Goal: Task Accomplishment & Management: Complete application form

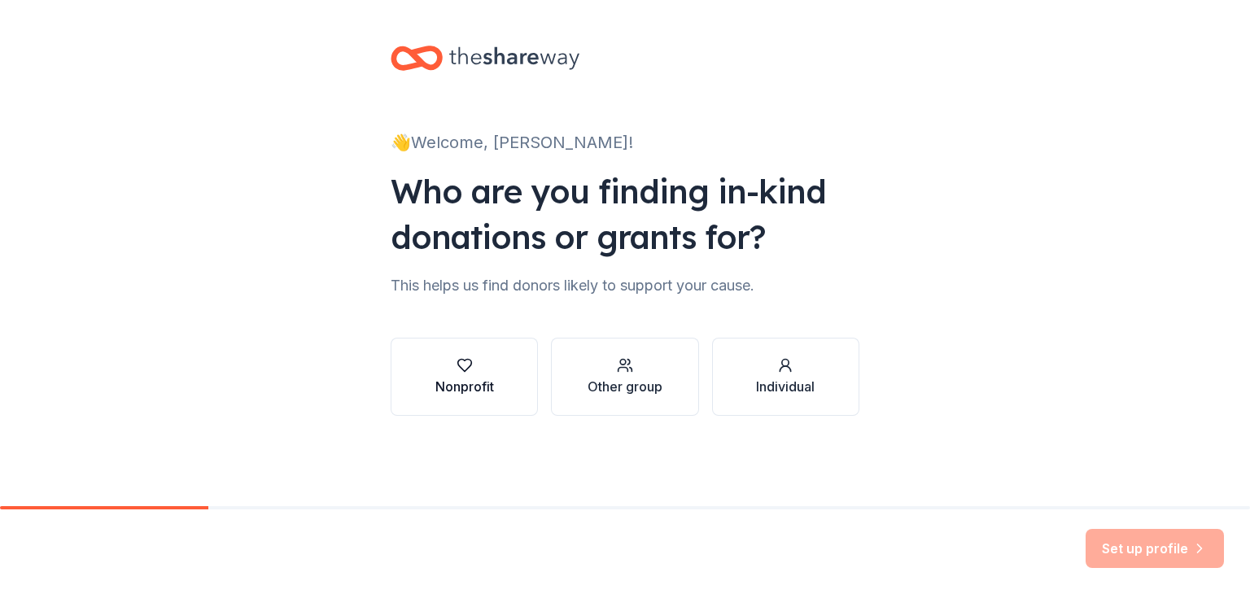
click at [455, 372] on div "button" at bounding box center [465, 365] width 59 height 16
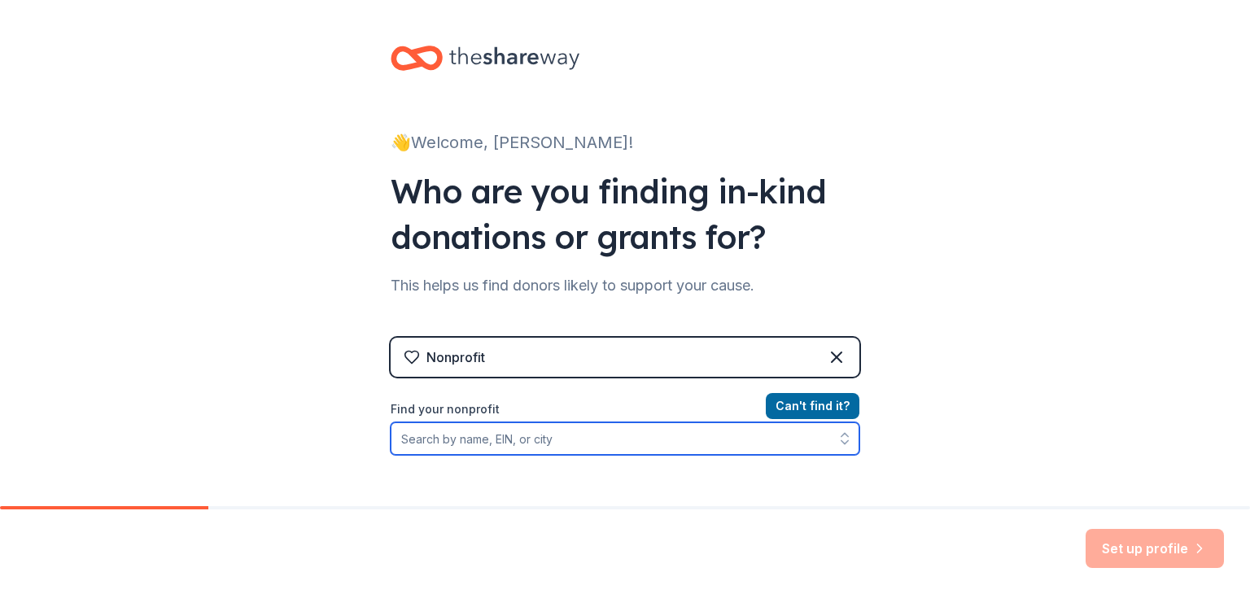
click at [541, 431] on input "Find your nonprofit" at bounding box center [625, 439] width 469 height 33
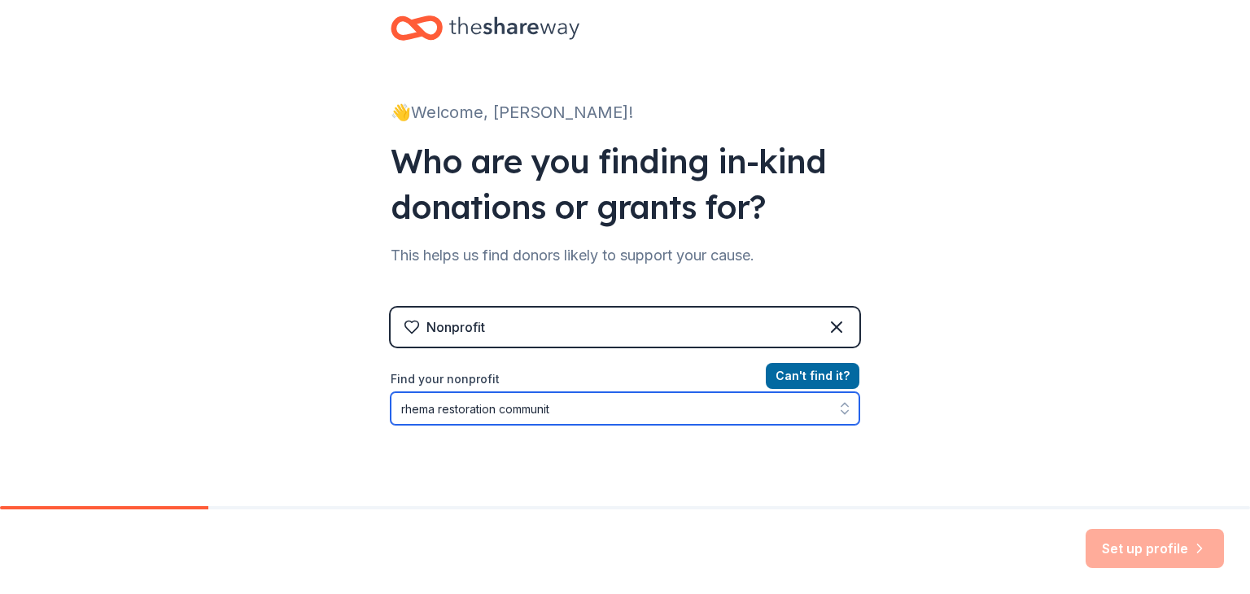
type input "rhema restoration community"
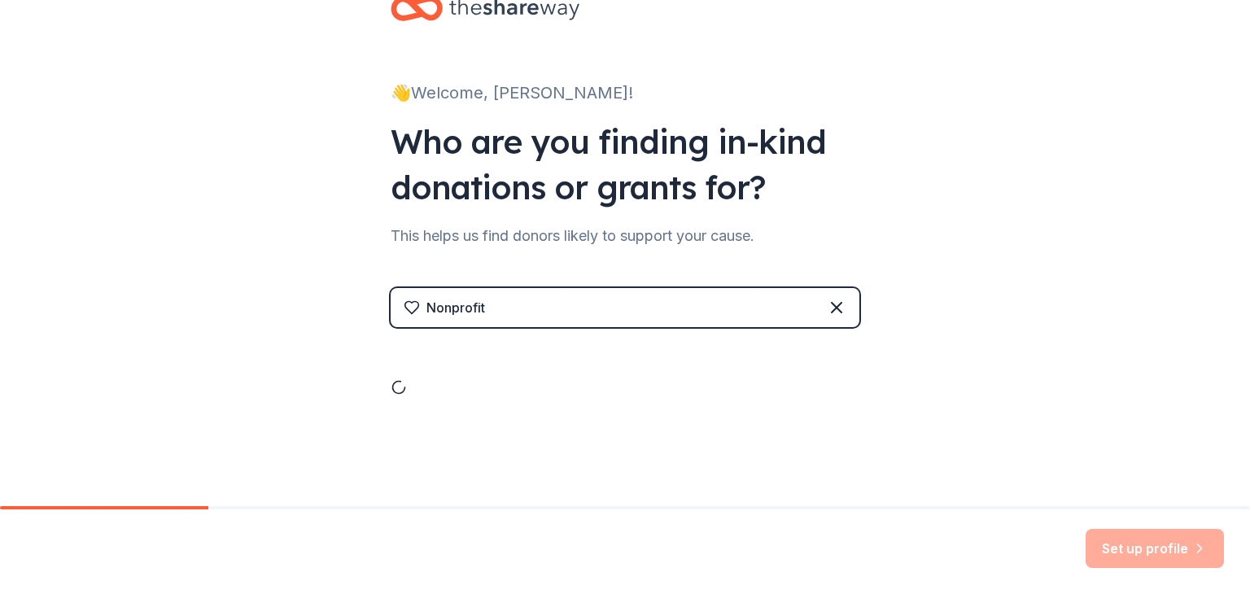
scroll to position [112, 0]
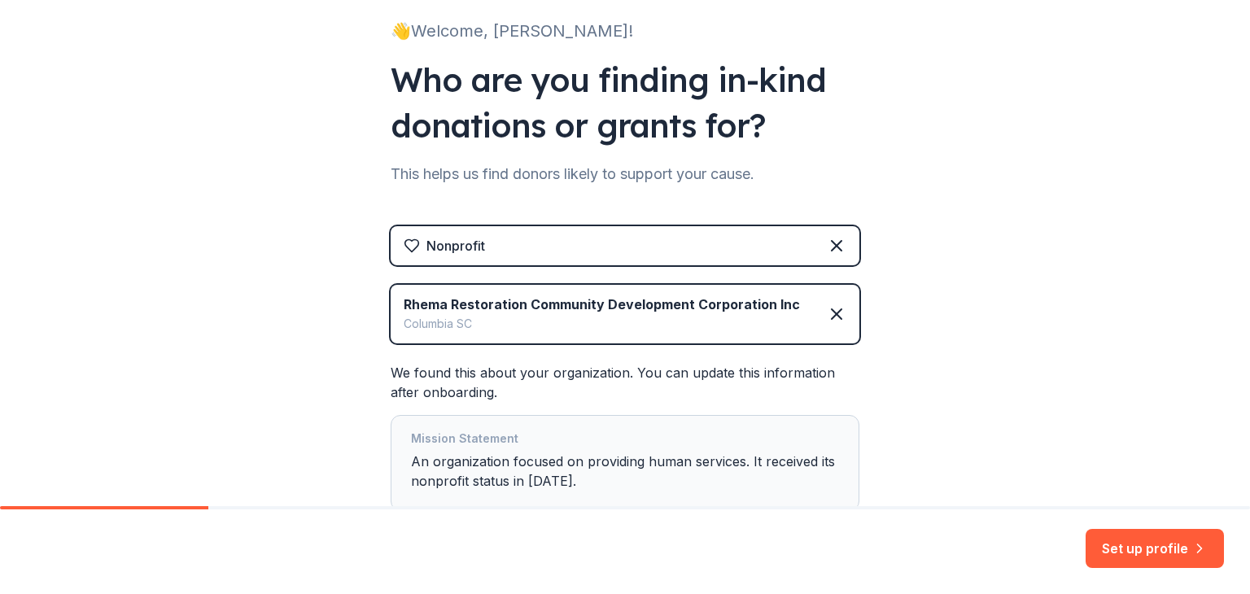
click at [961, 369] on div "👋 Welcome, Regina! Who are you finding in-kind donations or grants for? This he…" at bounding box center [625, 254] width 1250 height 733
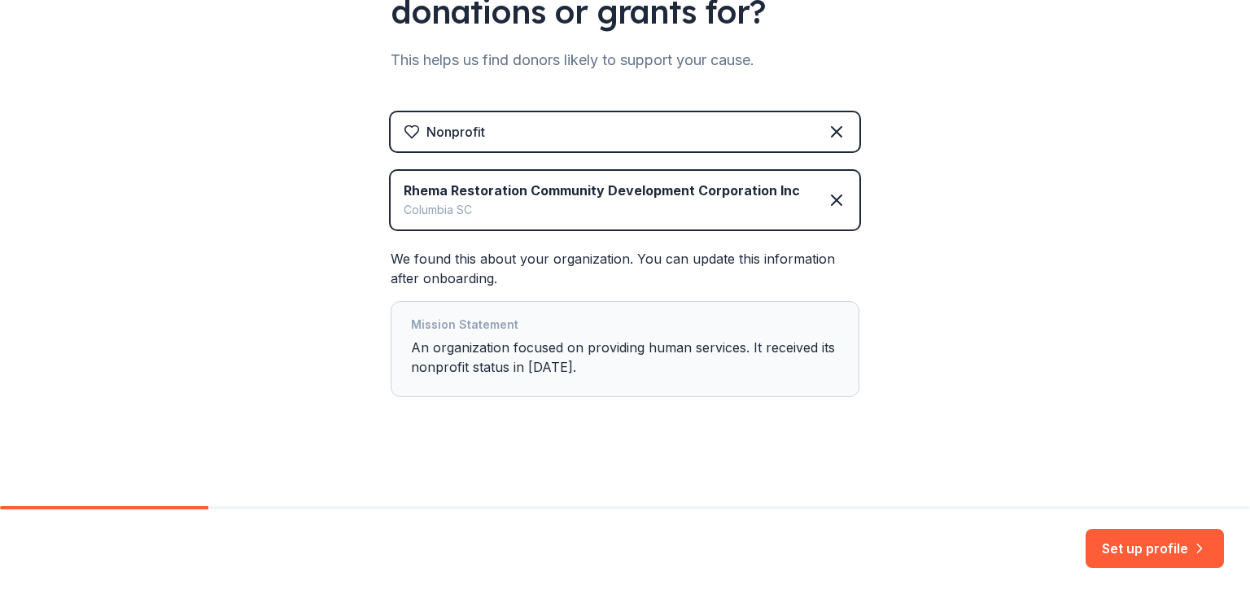
scroll to position [227, 0]
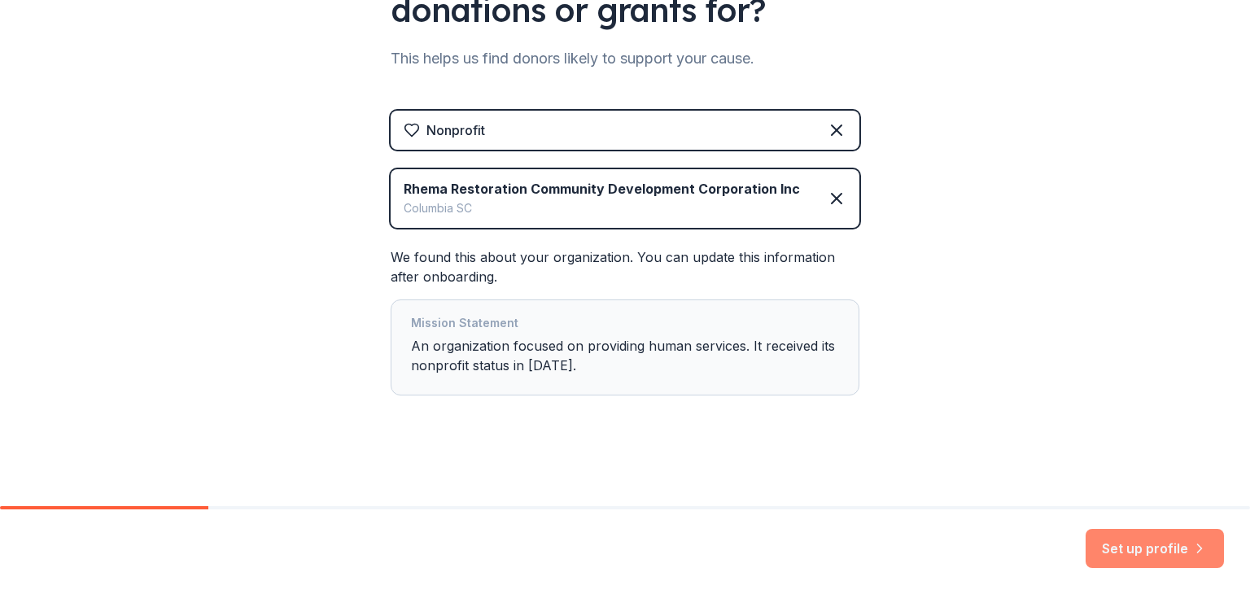
click at [1143, 552] on button "Set up profile" at bounding box center [1155, 548] width 138 height 39
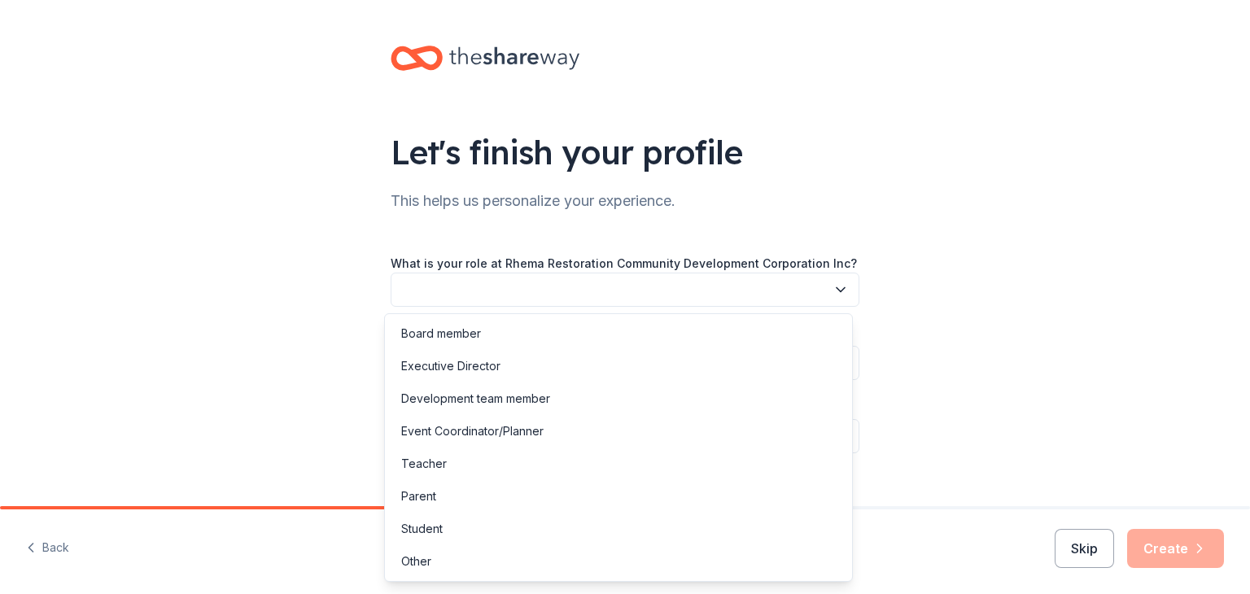
click at [777, 291] on button "button" at bounding box center [625, 290] width 469 height 34
click at [481, 330] on div "Board member" at bounding box center [618, 333] width 461 height 33
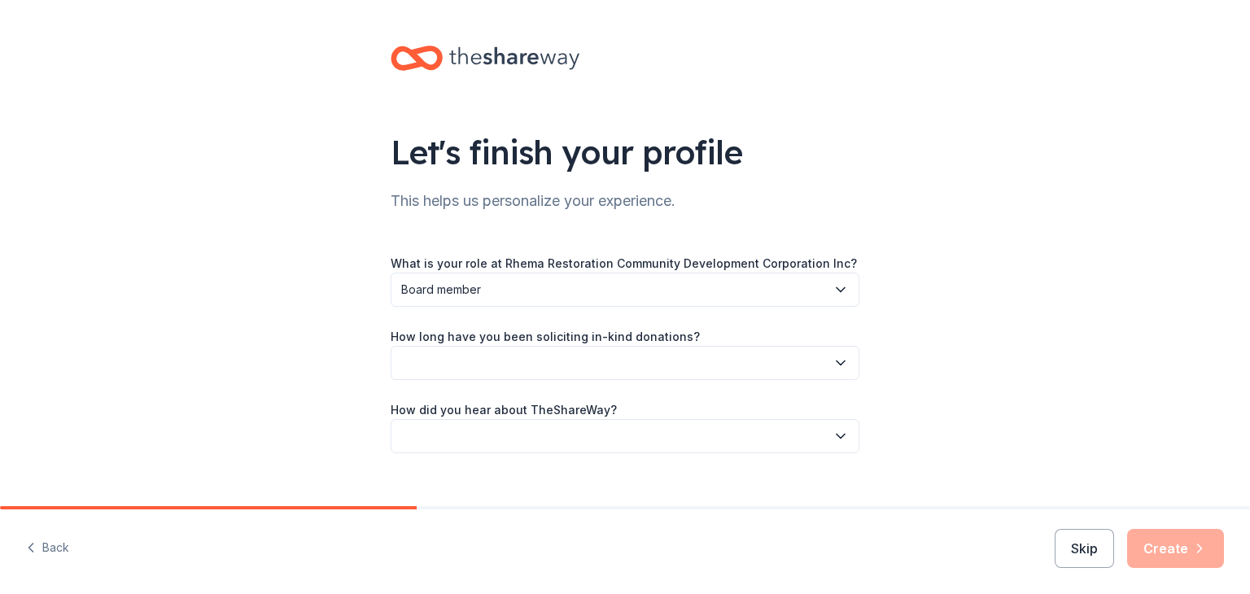
click at [565, 367] on button "button" at bounding box center [625, 363] width 469 height 34
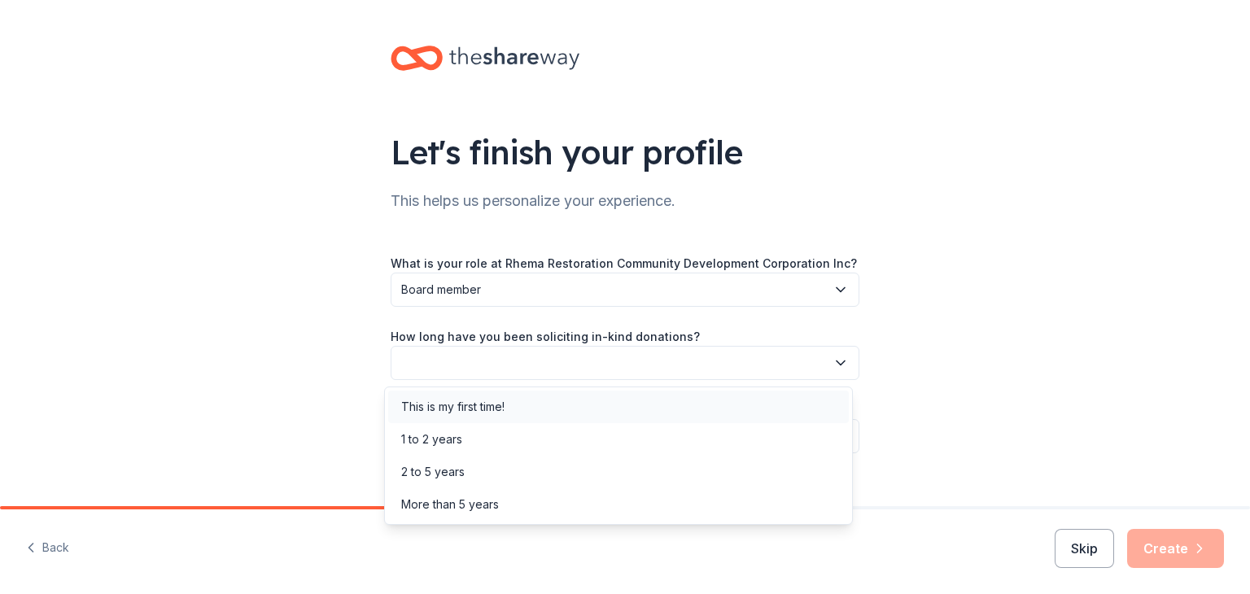
click at [503, 405] on div "This is my first time!" at bounding box center [452, 407] width 103 height 20
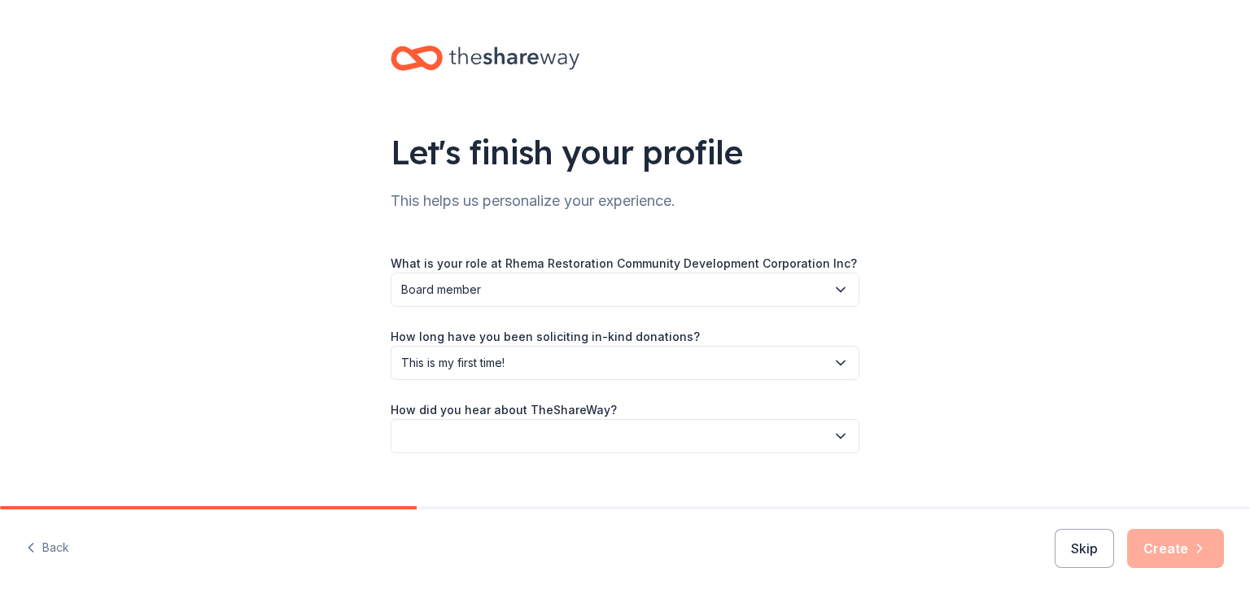
click at [593, 440] on button "button" at bounding box center [625, 436] width 469 height 34
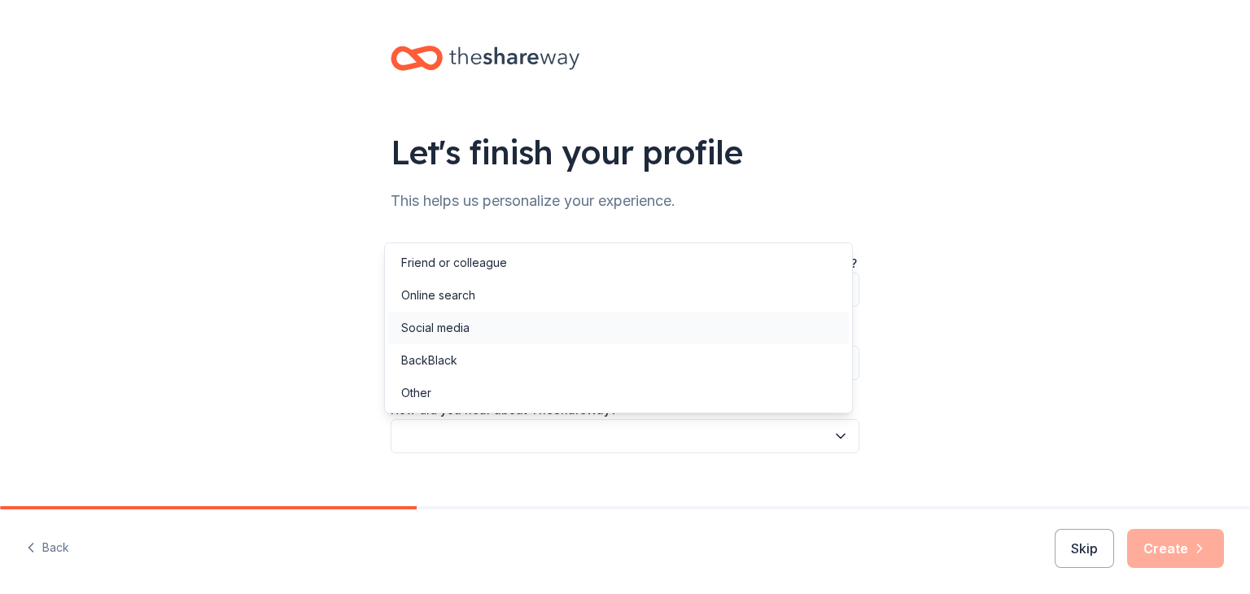
click at [541, 326] on div "Social media" at bounding box center [618, 328] width 461 height 33
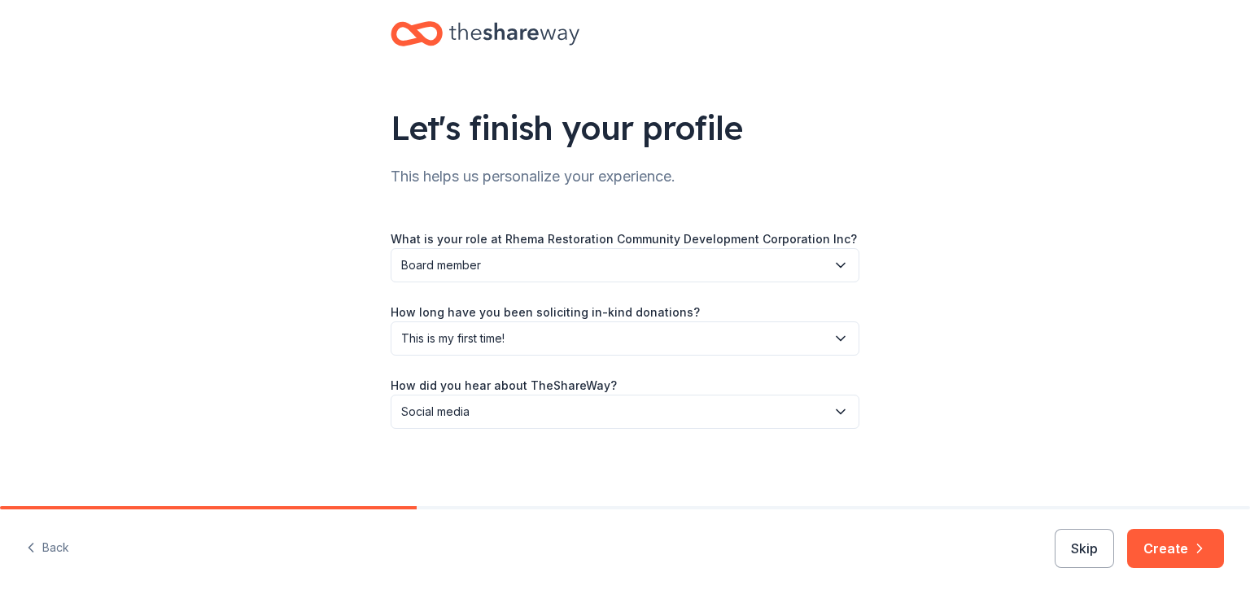
scroll to position [25, 0]
click at [1191, 547] on button "Create" at bounding box center [1175, 548] width 97 height 39
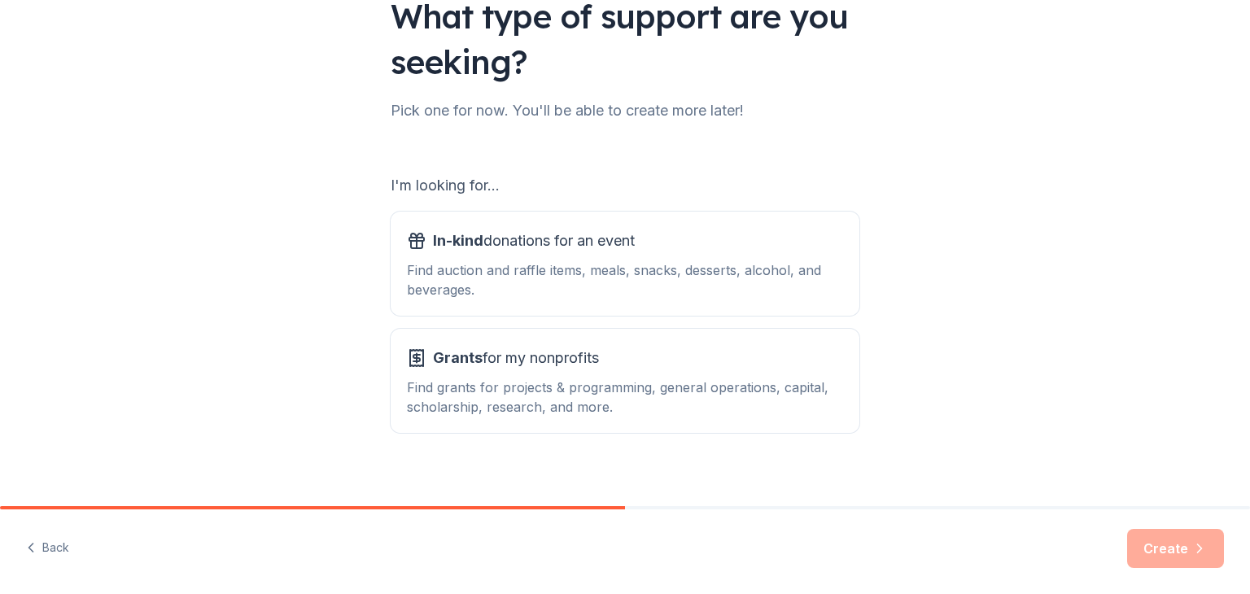
scroll to position [151, 0]
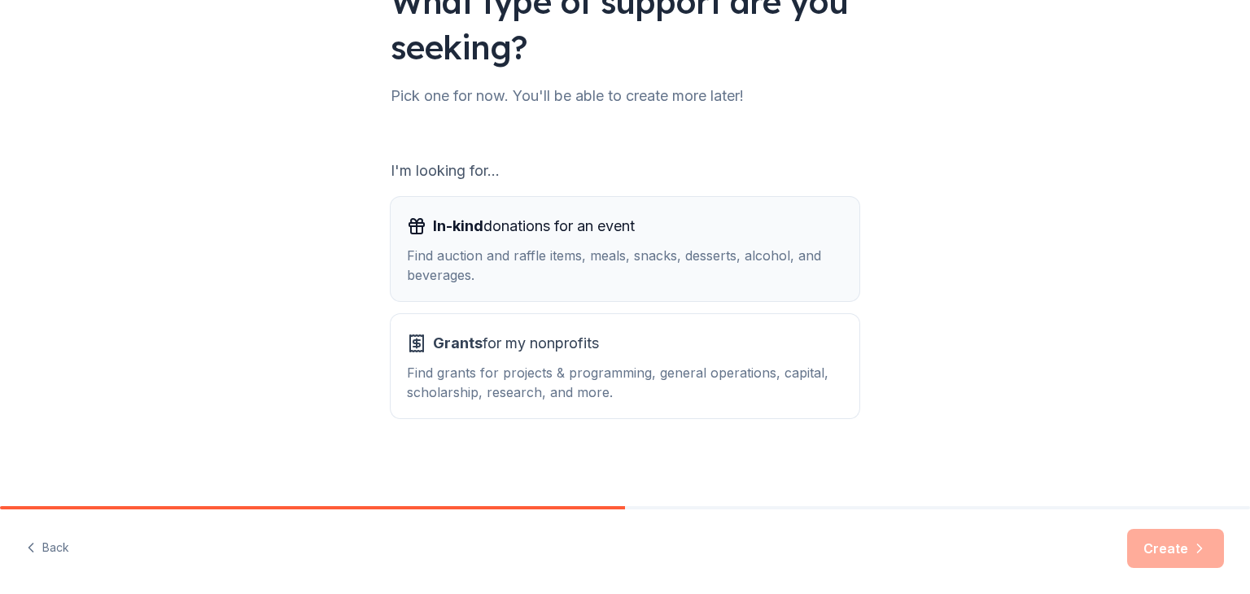
click at [752, 235] on div "In-kind donations for an event" at bounding box center [625, 226] width 436 height 26
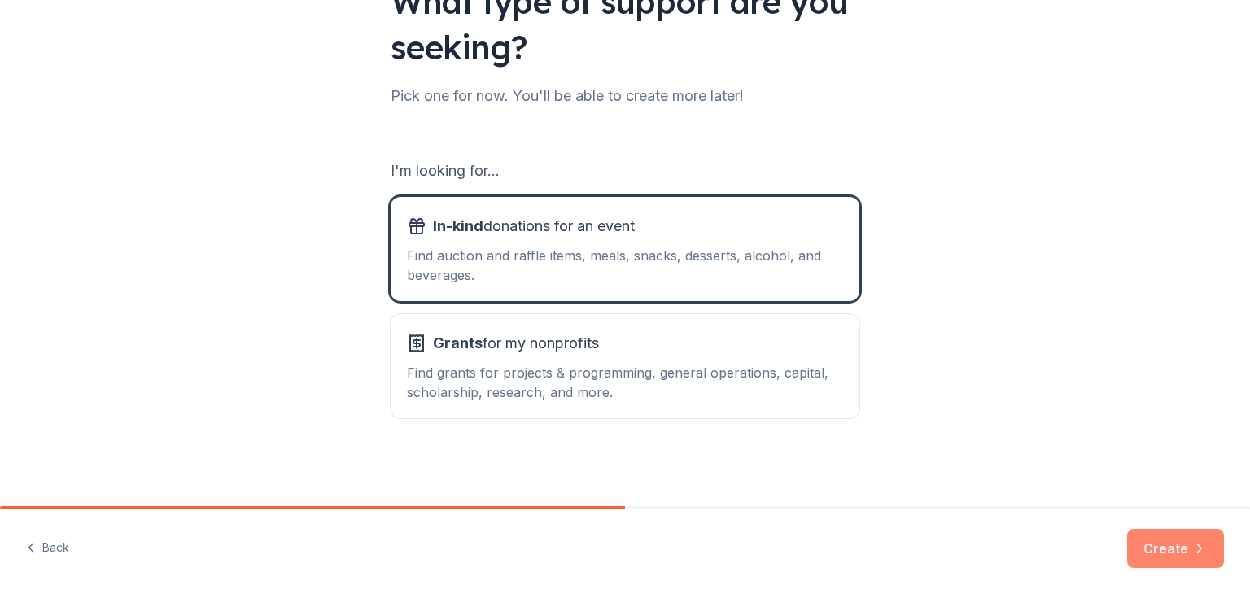
click at [1192, 552] on icon "button" at bounding box center [1200, 549] width 16 height 16
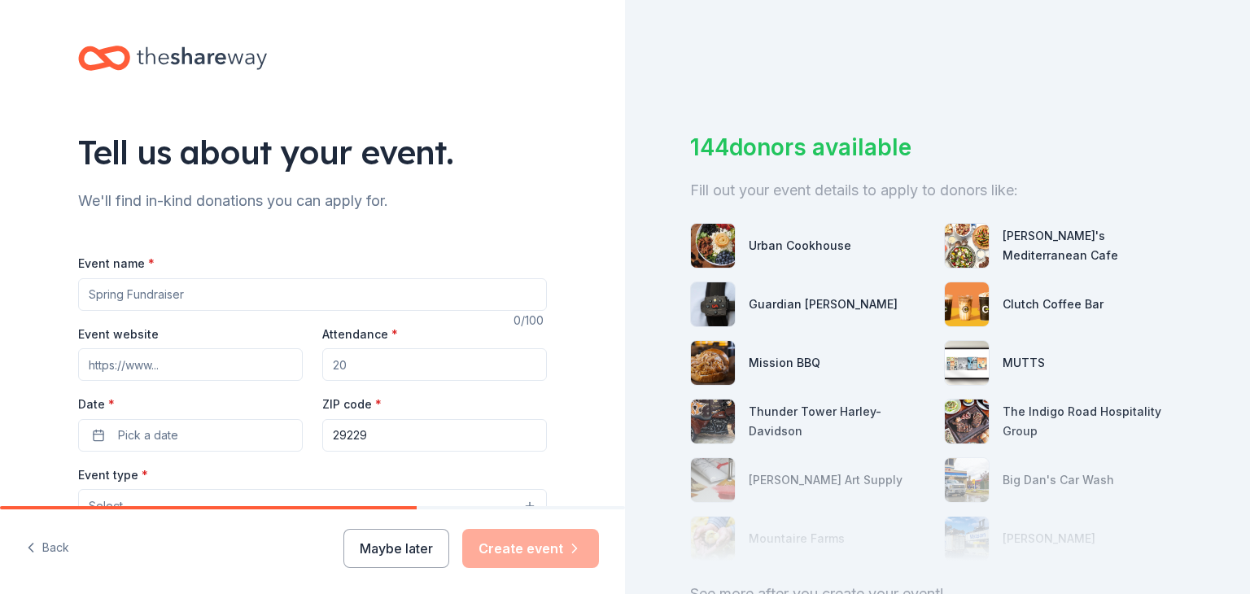
click at [304, 277] on div "Event name *" at bounding box center [312, 282] width 469 height 58
click at [300, 287] on input "Event name *" at bounding box center [312, 294] width 469 height 33
type input "Rhema Fall Fest & [DATE]"
click at [399, 370] on input "Attendance *" at bounding box center [434, 364] width 225 height 33
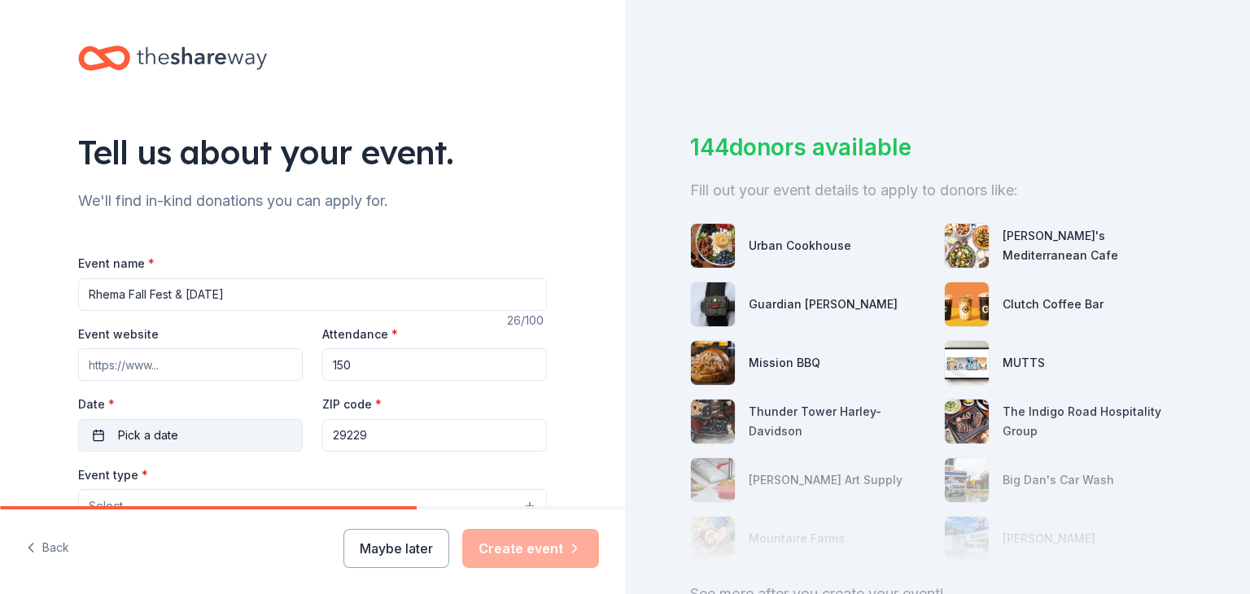
type input "150"
click at [234, 432] on button "Pick a date" at bounding box center [190, 435] width 225 height 33
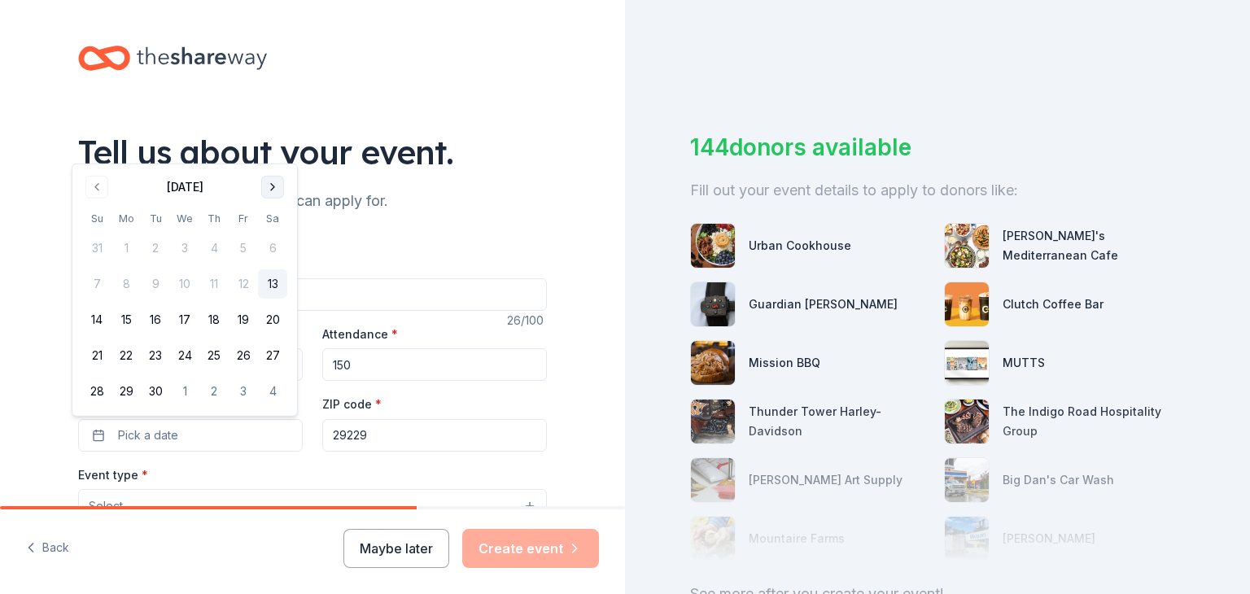
click at [271, 194] on button "Go to next month" at bounding box center [272, 187] width 23 height 23
click at [248, 396] on button "31" at bounding box center [243, 391] width 29 height 29
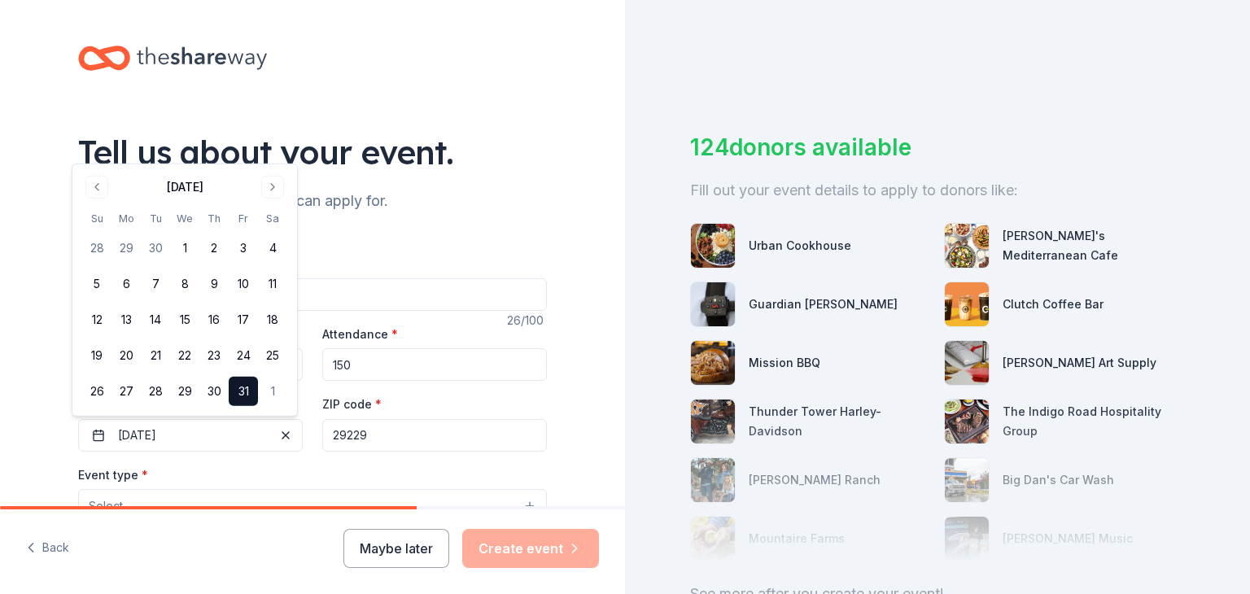
click at [259, 466] on div "Event type * Select" at bounding box center [312, 494] width 469 height 59
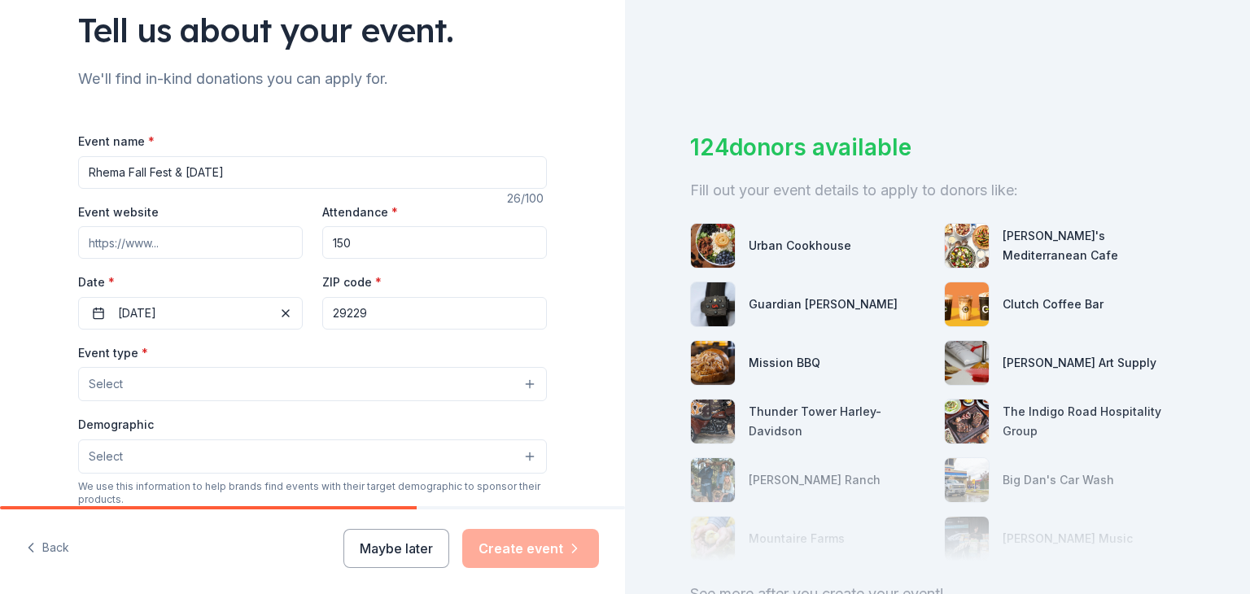
scroll to position [163, 0]
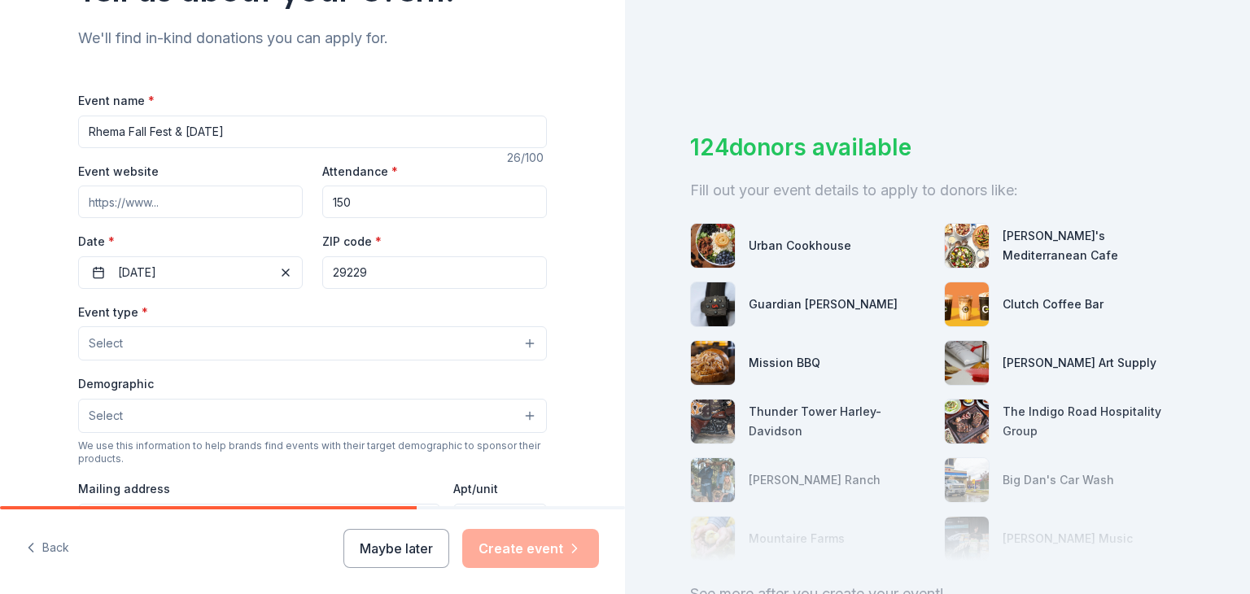
click at [316, 353] on button "Select" at bounding box center [312, 343] width 469 height 34
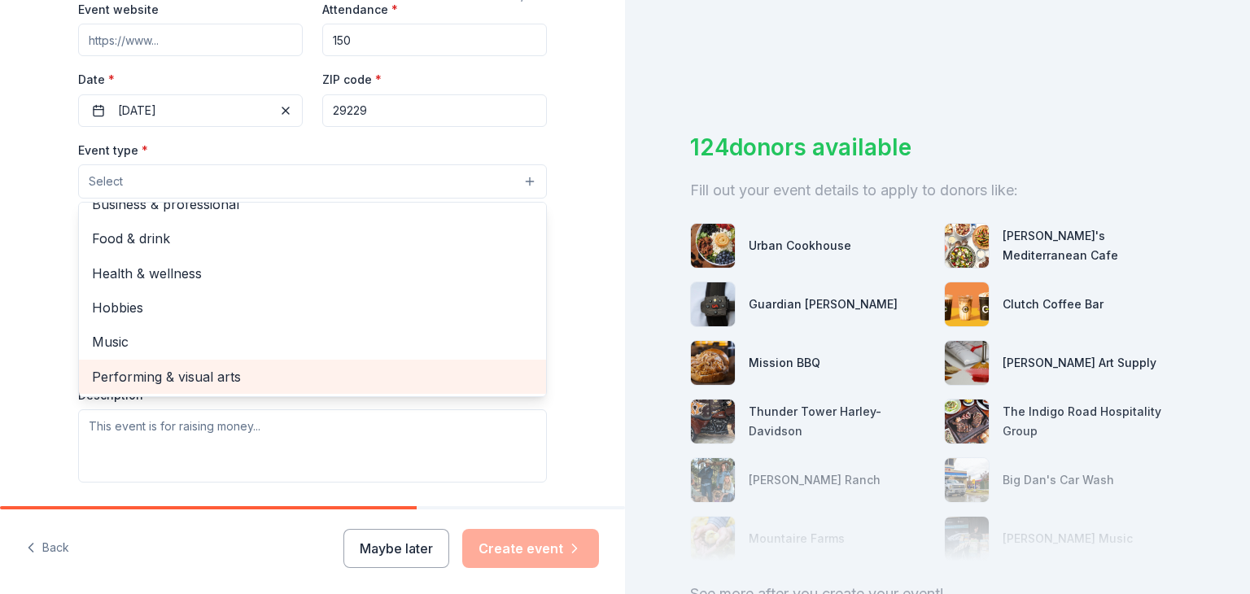
scroll to position [326, 0]
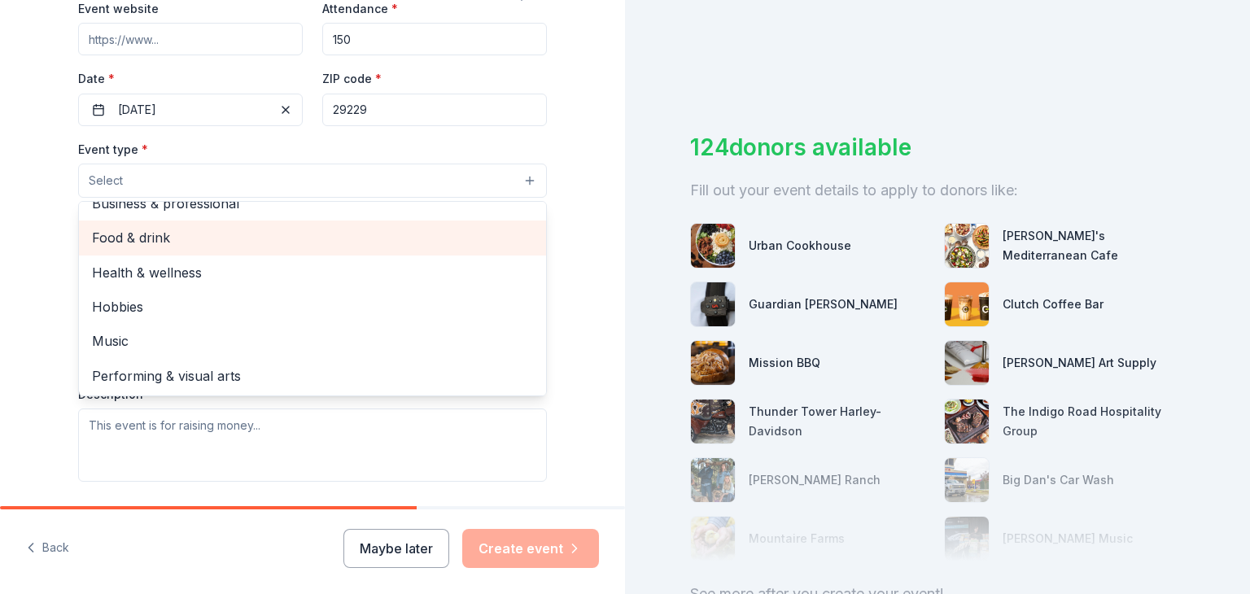
click at [300, 235] on span "Food & drink" at bounding box center [312, 237] width 441 height 21
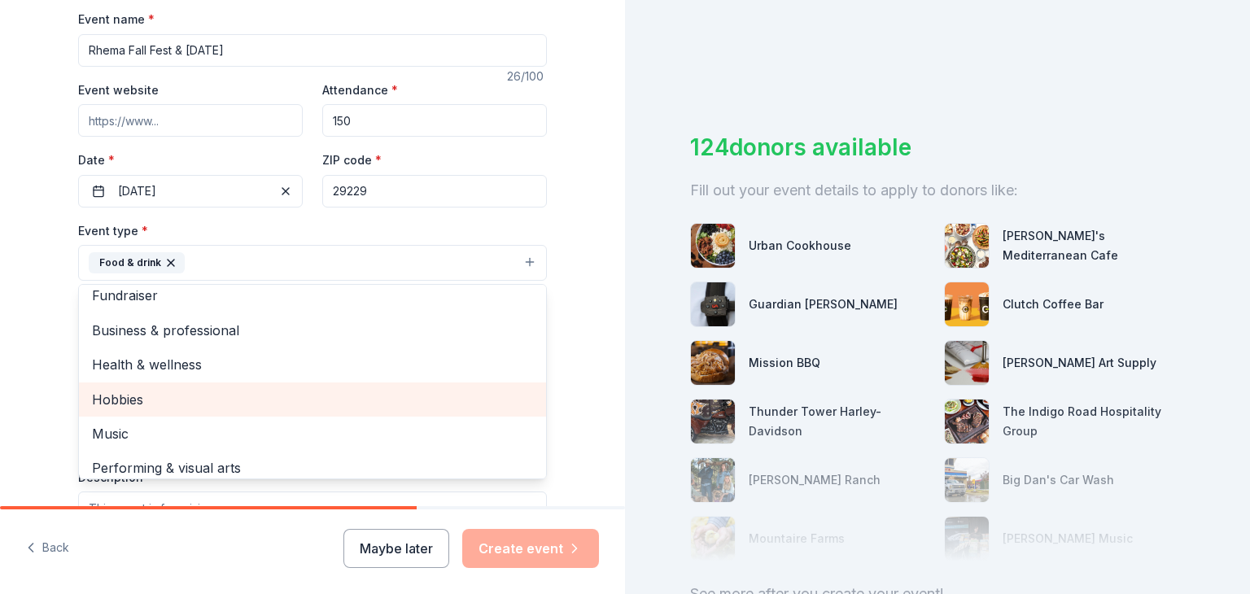
scroll to position [20, 0]
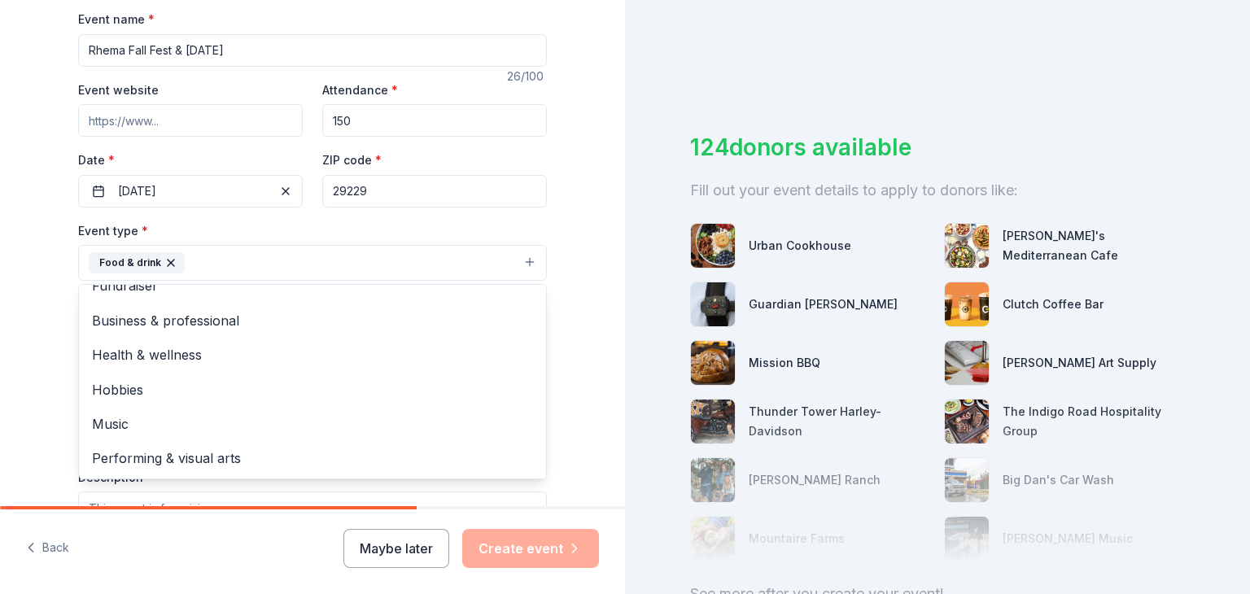
click at [573, 337] on div "Tell us about your event. We'll find in-kind donations you can apply for. Event…" at bounding box center [312, 298] width 625 height 1085
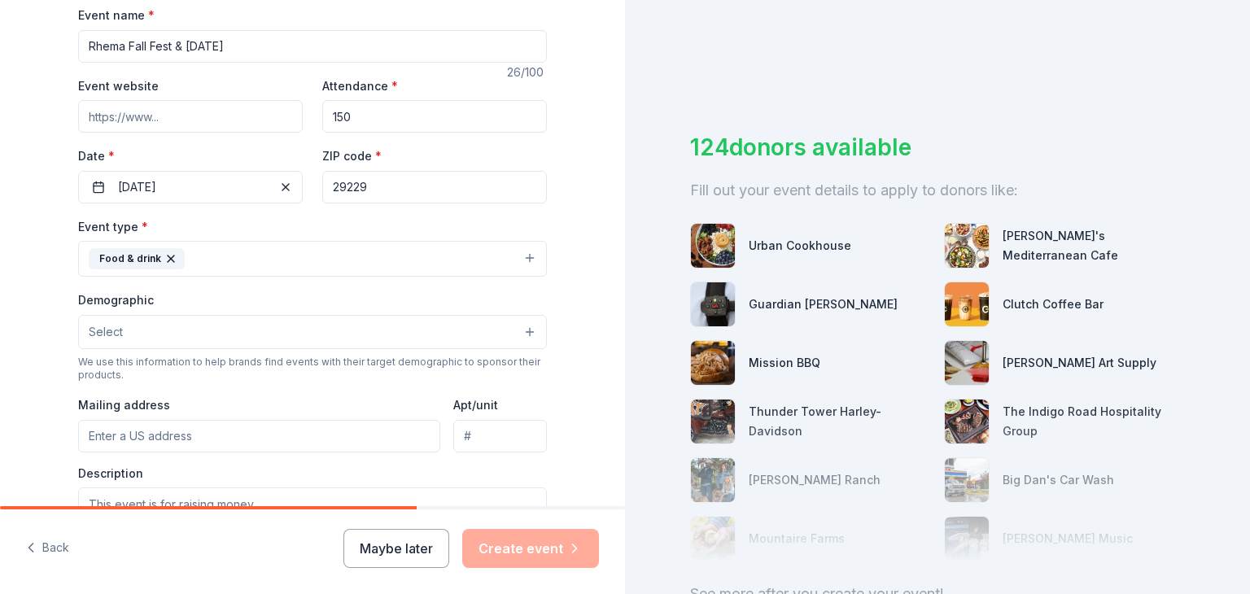
scroll to position [244, 0]
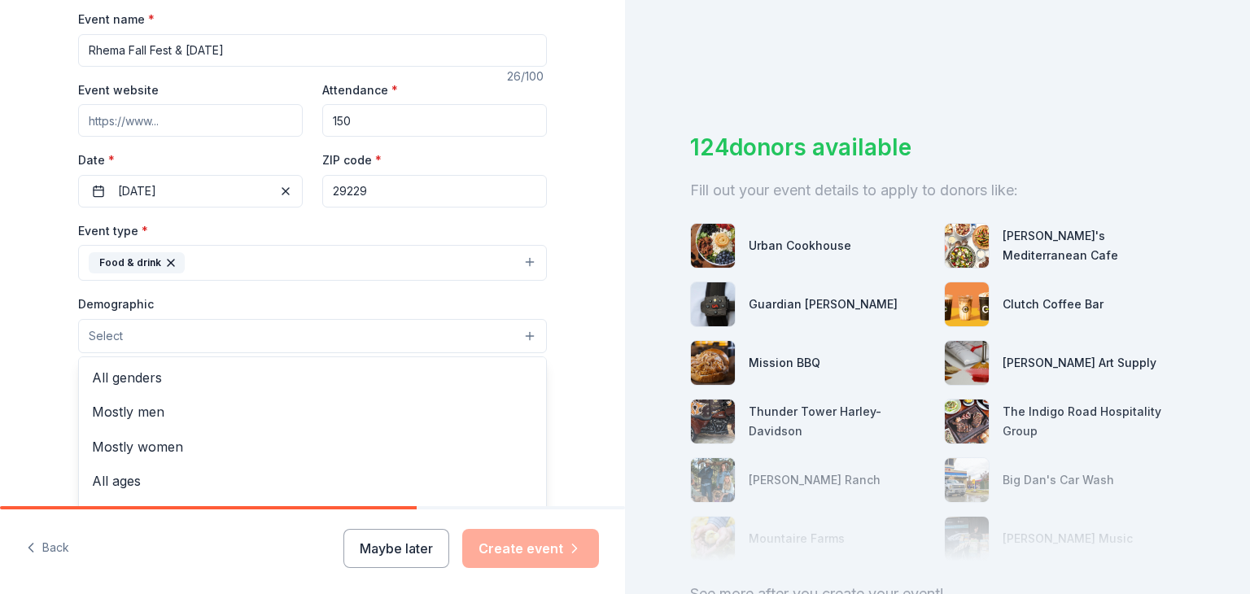
click at [523, 335] on button "Select" at bounding box center [312, 336] width 469 height 34
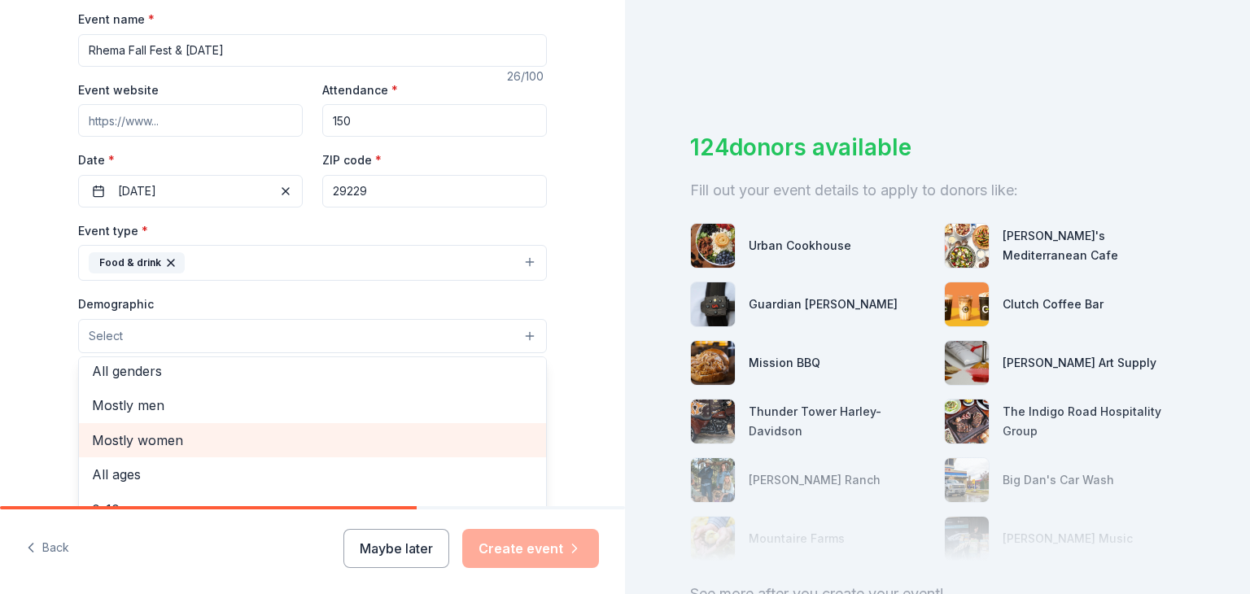
scroll to position [0, 0]
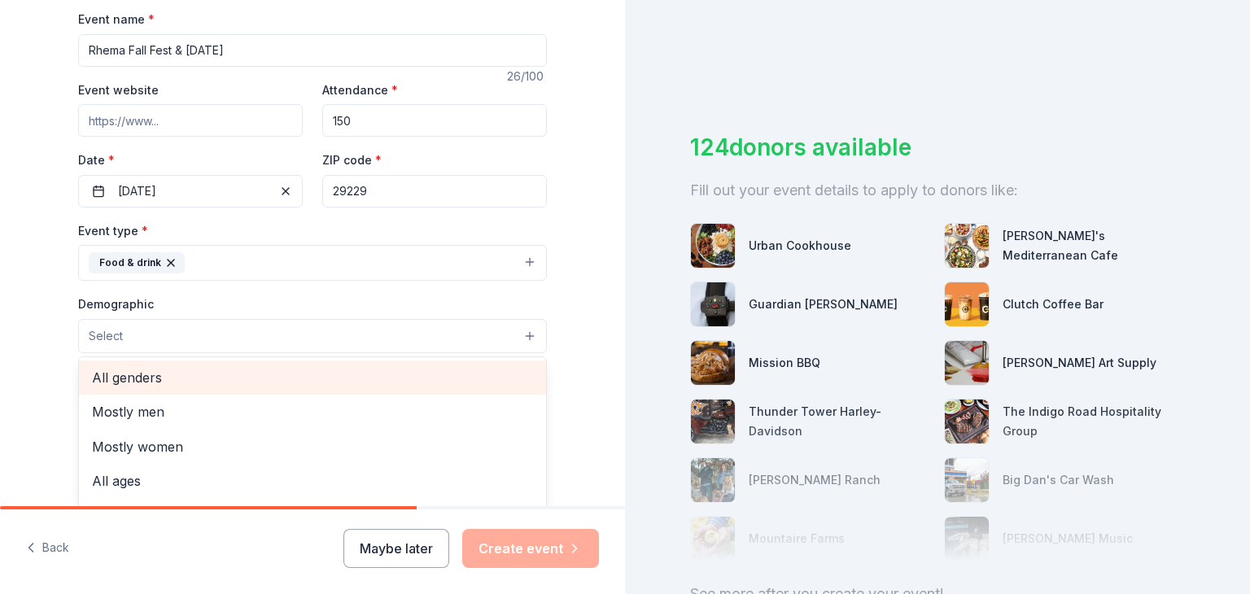
click at [296, 372] on span "All genders" at bounding box center [312, 377] width 441 height 21
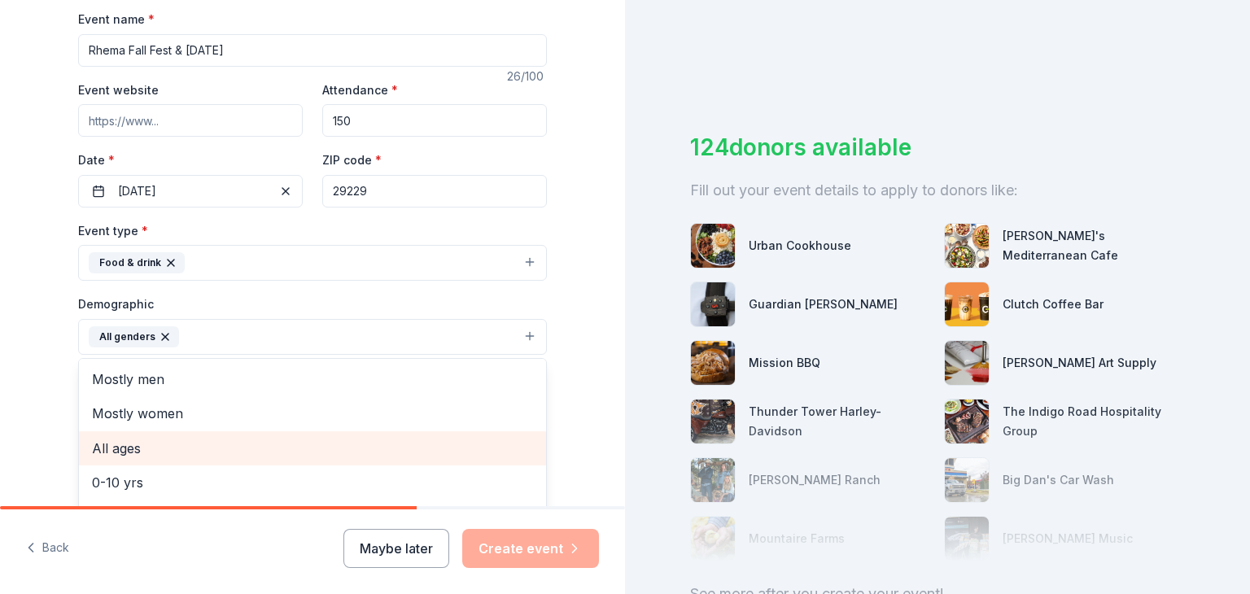
click at [242, 445] on span "All ages" at bounding box center [312, 448] width 441 height 21
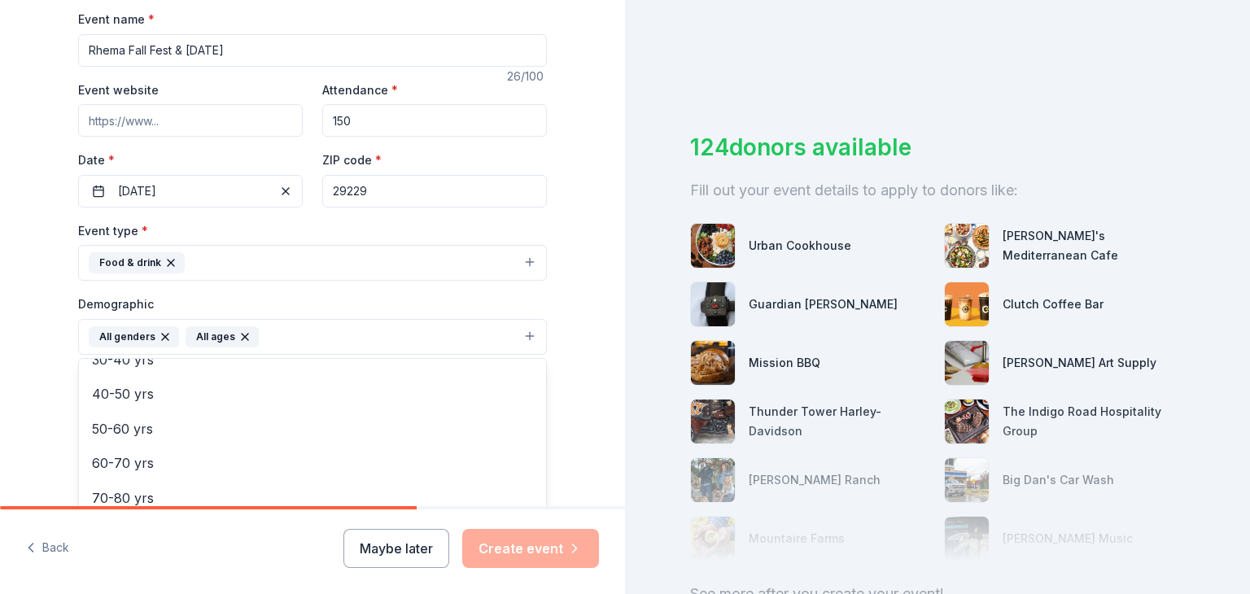
click at [602, 423] on div "Tell us about your event. We'll find in-kind donations you can apply for. Event…" at bounding box center [312, 299] width 625 height 1087
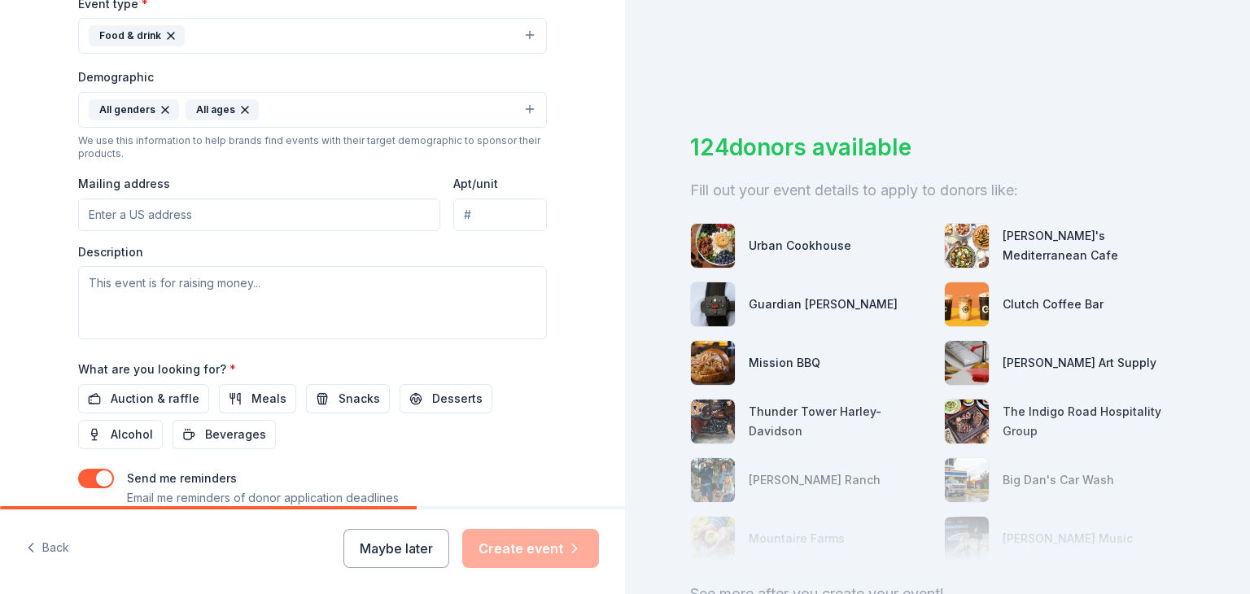
scroll to position [488, 0]
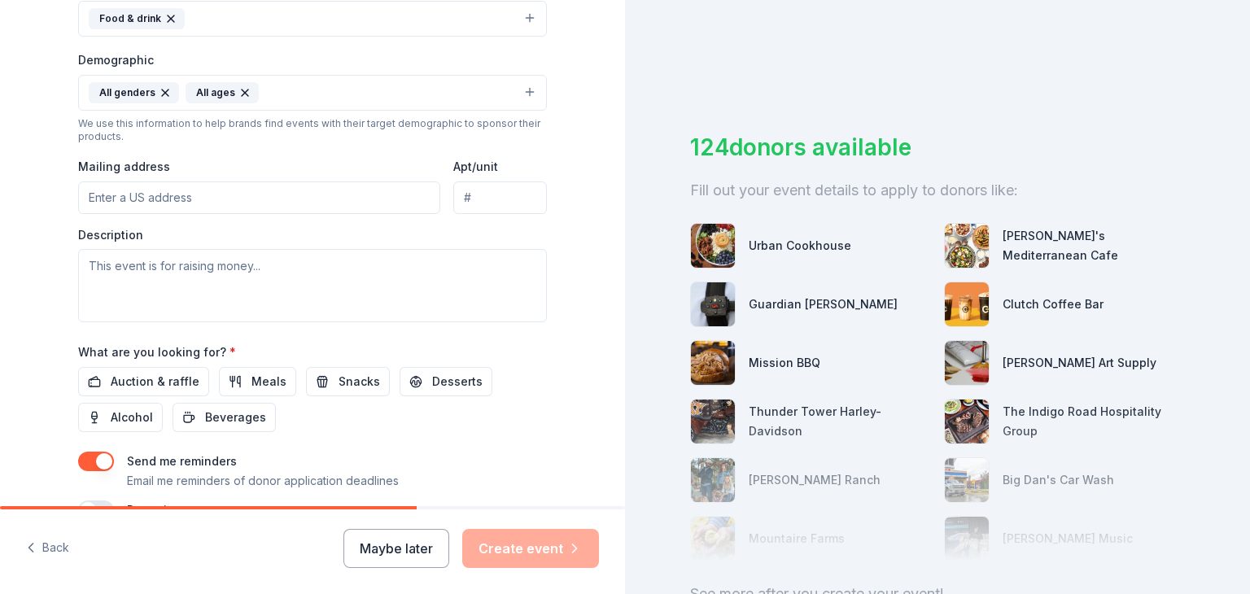
click at [232, 202] on input "Mailing address" at bounding box center [259, 198] width 362 height 33
type input "3058 Red Berry Circle, Effingham, SC, 29541"
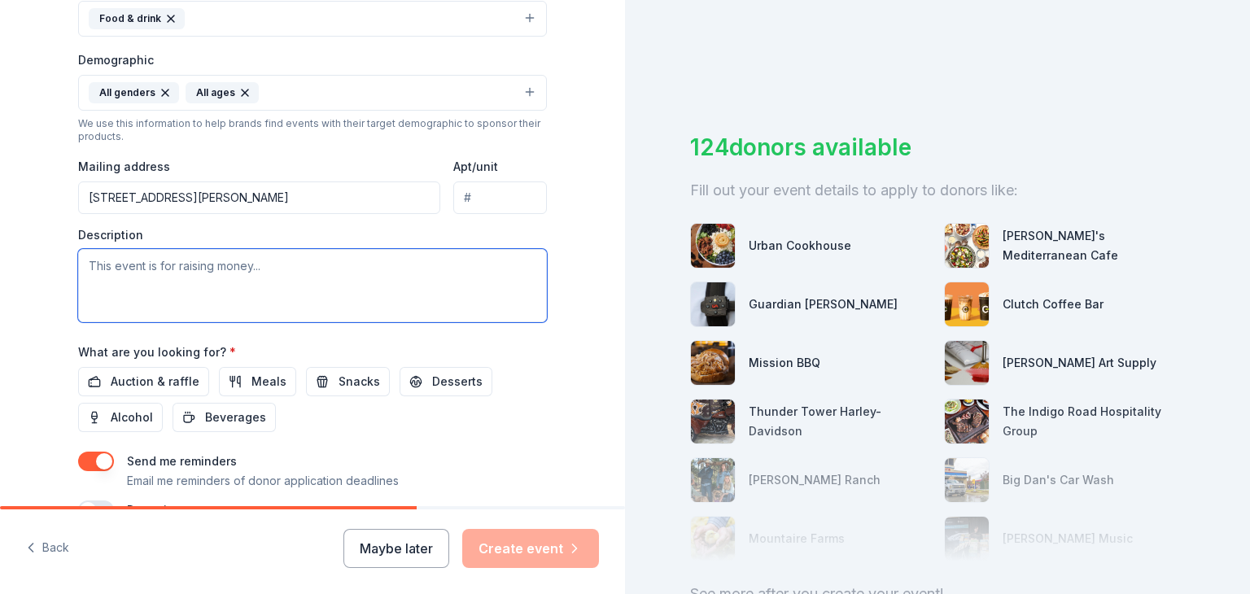
click at [210, 274] on textarea at bounding box center [312, 285] width 469 height 73
type textarea "t"
paste textarea "designed to bring together families and community members for an evening of fun…"
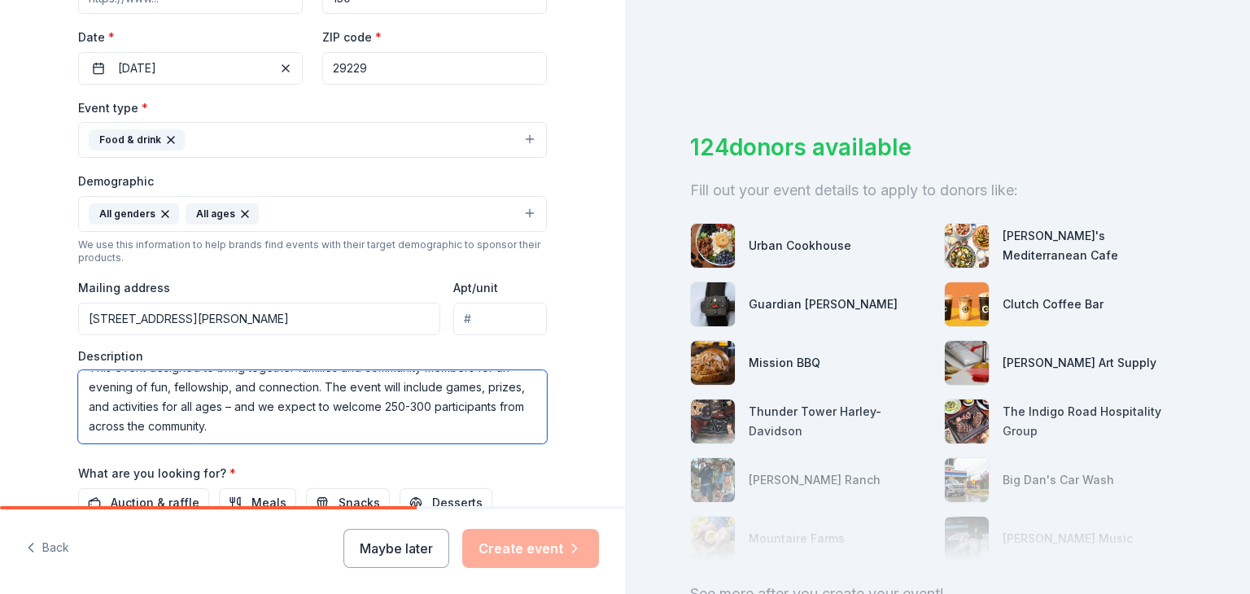
scroll to position [326, 0]
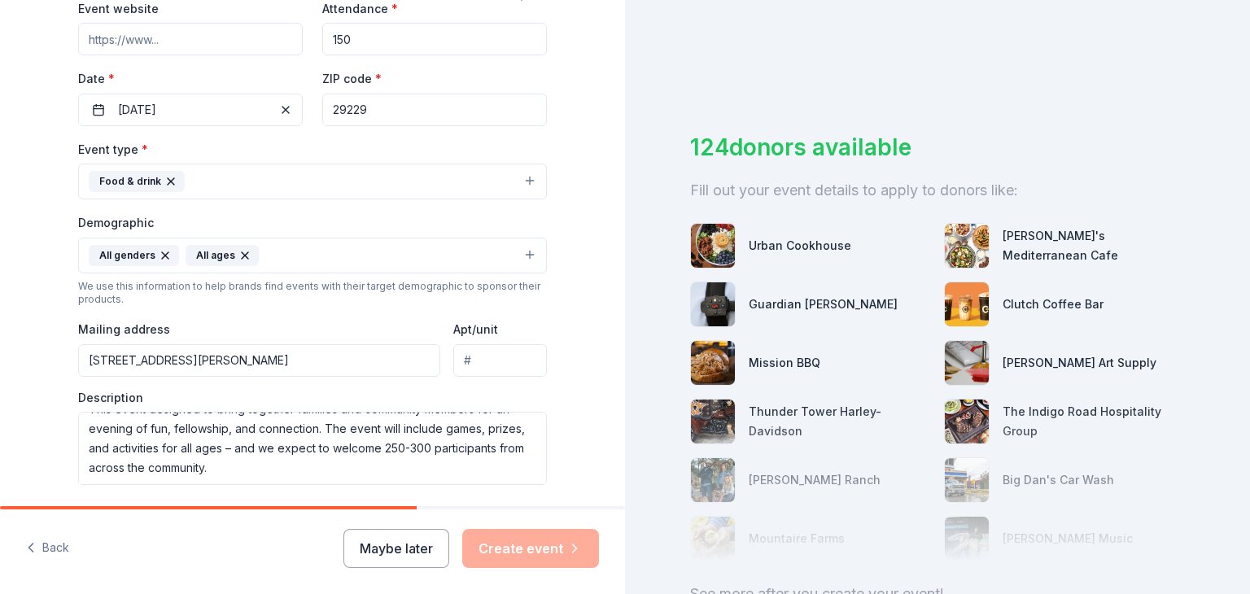
click at [544, 427] on div "Tell us about your event. We'll find in-kind donations you can apply for. Event…" at bounding box center [312, 217] width 521 height 1087
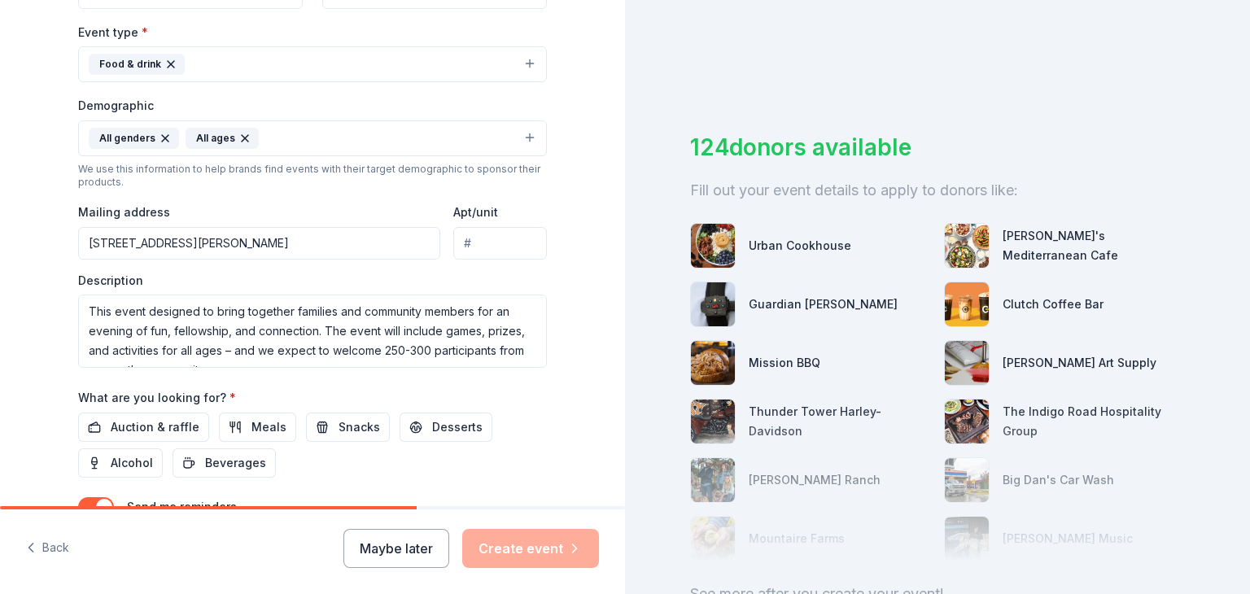
scroll to position [488, 0]
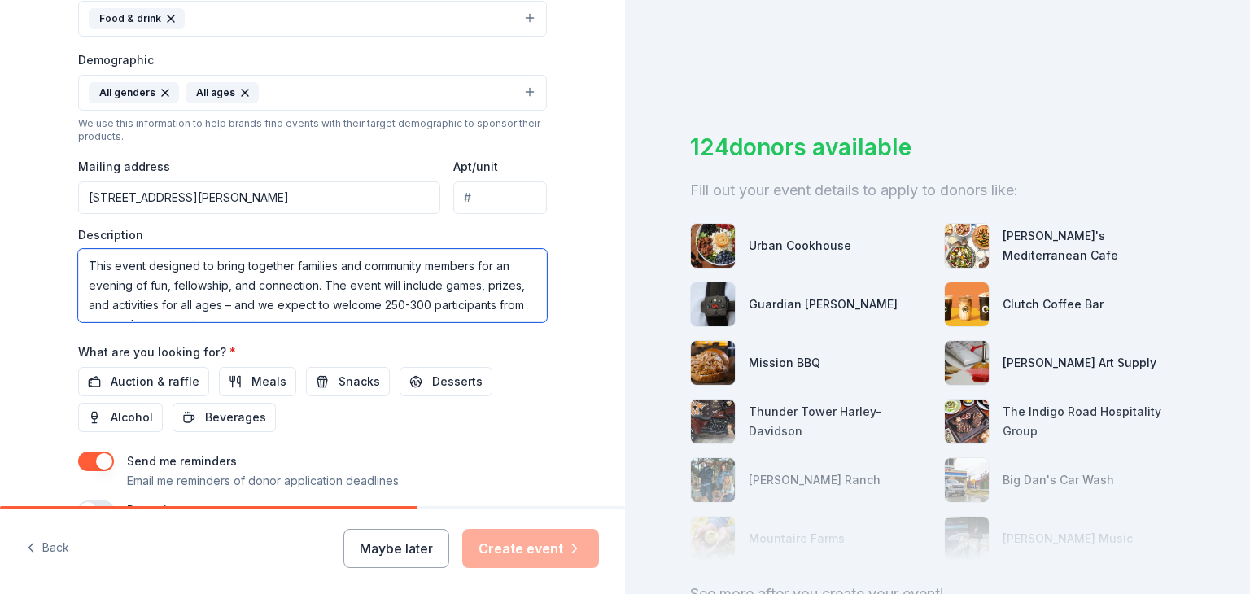
click at [423, 307] on textarea "This event designed to bring together families and community members for an eve…" at bounding box center [312, 285] width 469 height 73
click at [414, 305] on textarea "This event designed to bring together families and community members for an eve…" at bounding box center [312, 285] width 469 height 73
drag, startPoint x: 418, startPoint y: 304, endPoint x: 371, endPoint y: 303, distance: 46.4
click at [371, 303] on textarea "This event designed to bring together families and community members for an eve…" at bounding box center [312, 285] width 469 height 73
type textarea "This event designed to bring together families and community members for an eve…"
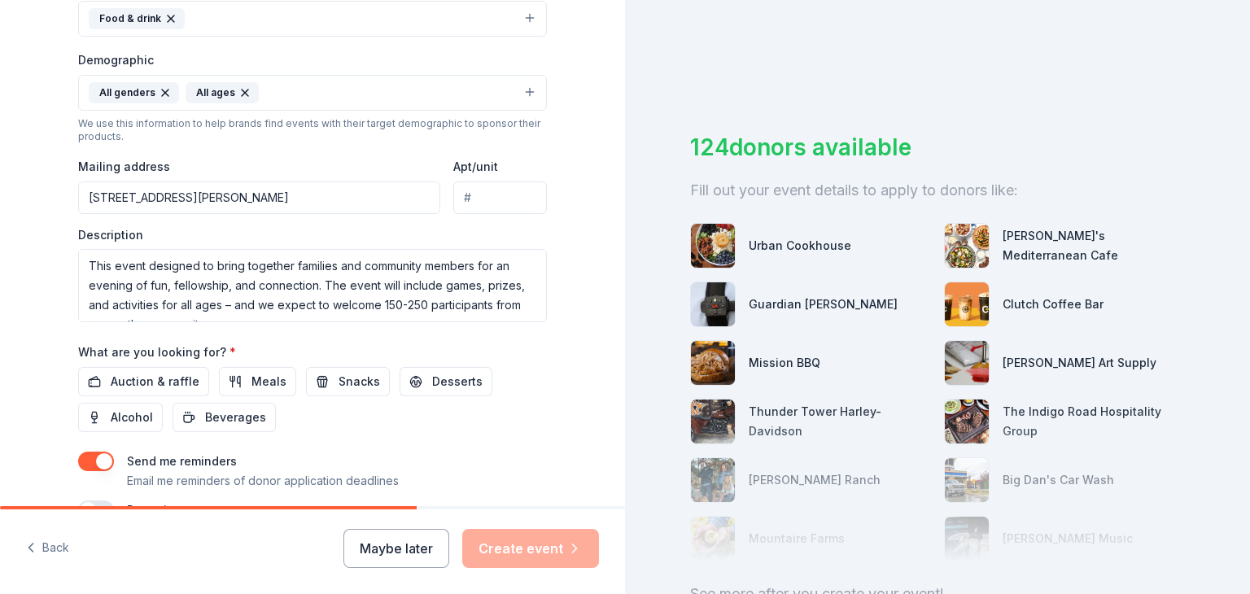
click at [282, 333] on div "Event name * Rhema Fall Fest & Carnival 26 /100 Event website Attendance * 150 …" at bounding box center [312, 142] width 469 height 755
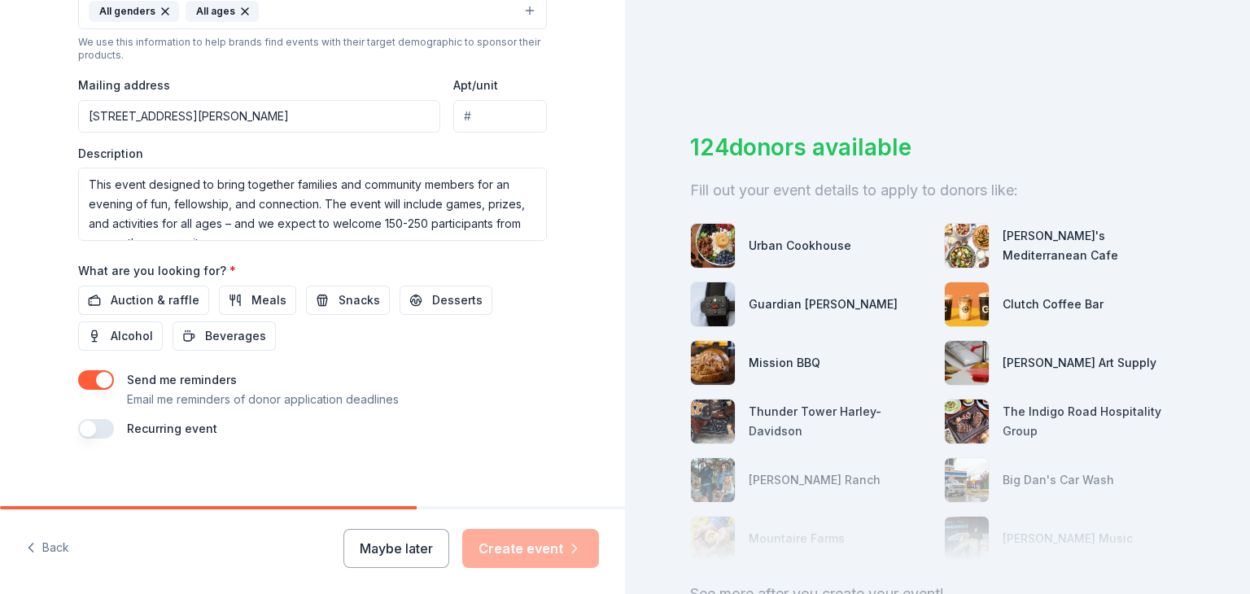
scroll to position [580, 0]
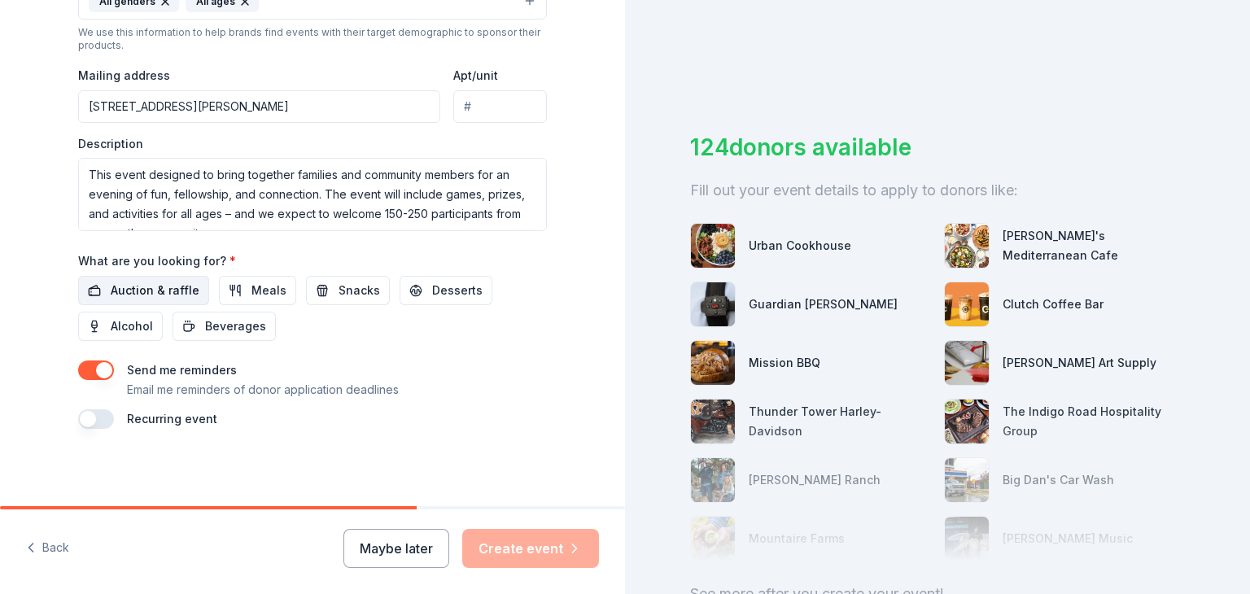
click at [162, 286] on span "Auction & raffle" at bounding box center [155, 291] width 89 height 20
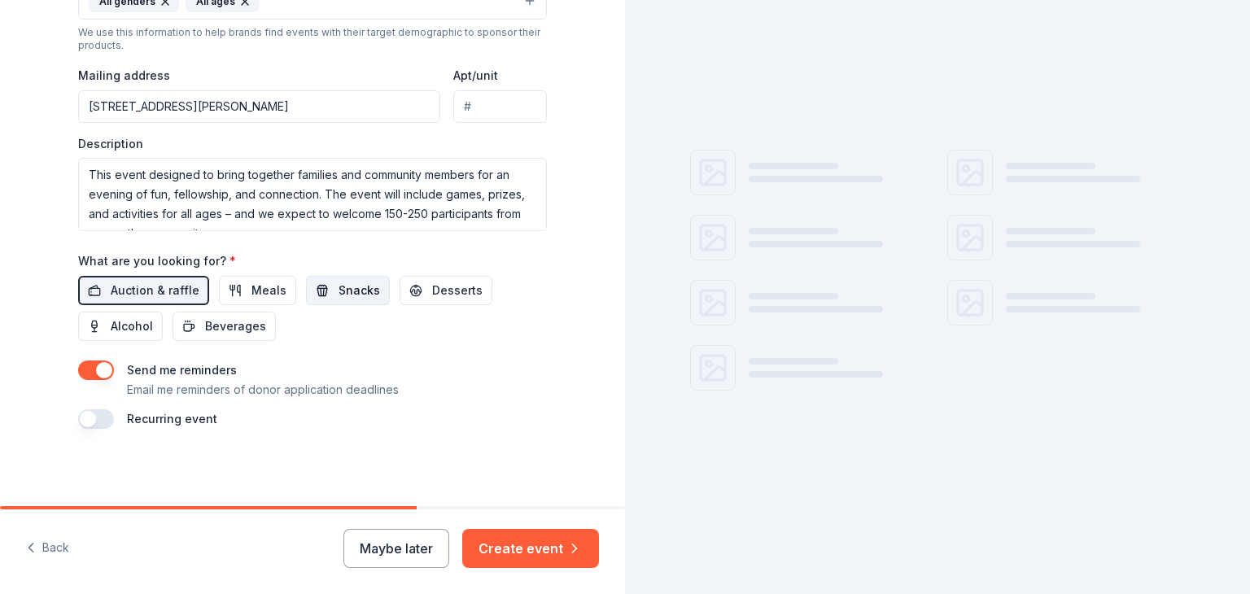
click at [347, 287] on span "Snacks" at bounding box center [360, 291] width 42 height 20
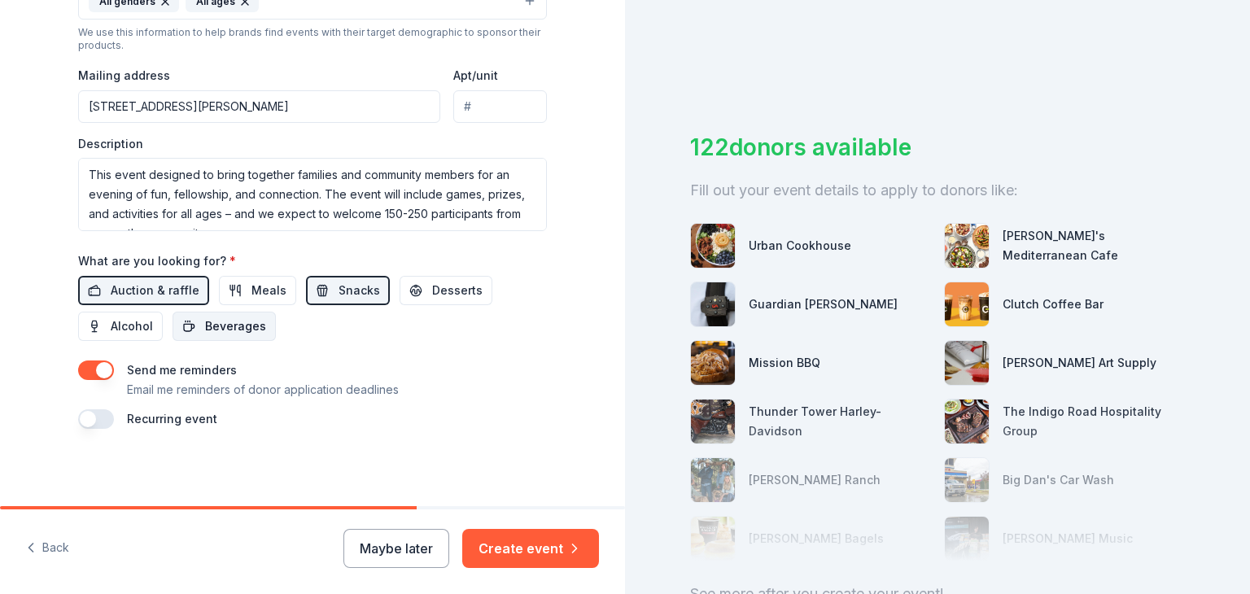
click at [243, 324] on span "Beverages" at bounding box center [235, 327] width 61 height 20
click at [449, 287] on span "Desserts" at bounding box center [457, 291] width 50 height 20
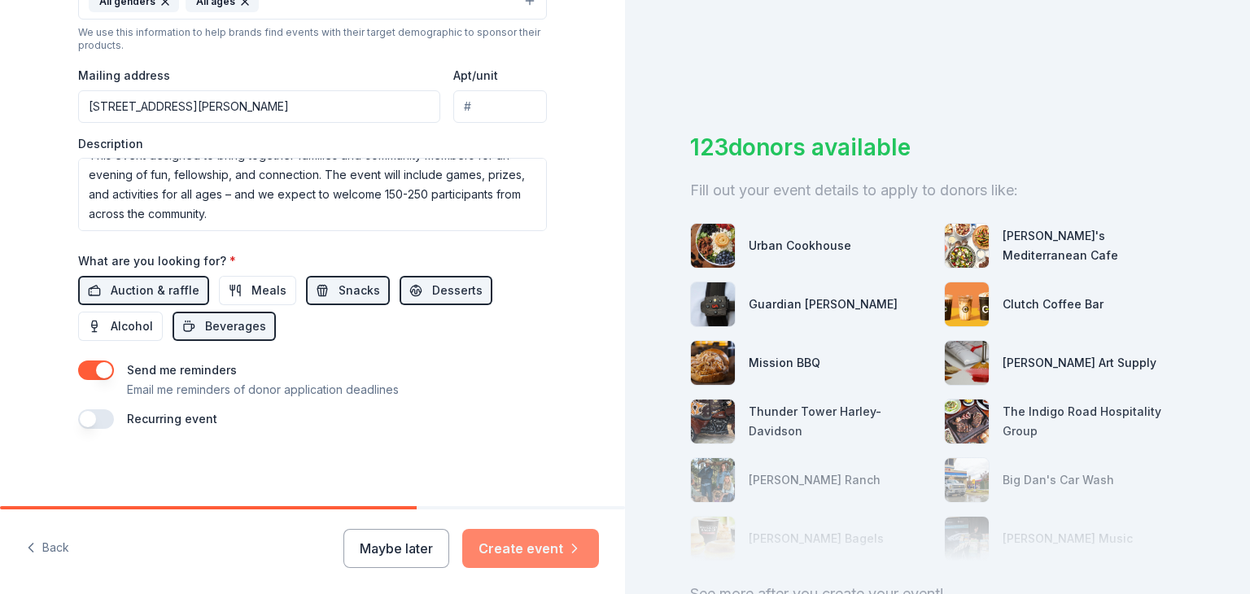
click at [519, 551] on button "Create event" at bounding box center [530, 548] width 137 height 39
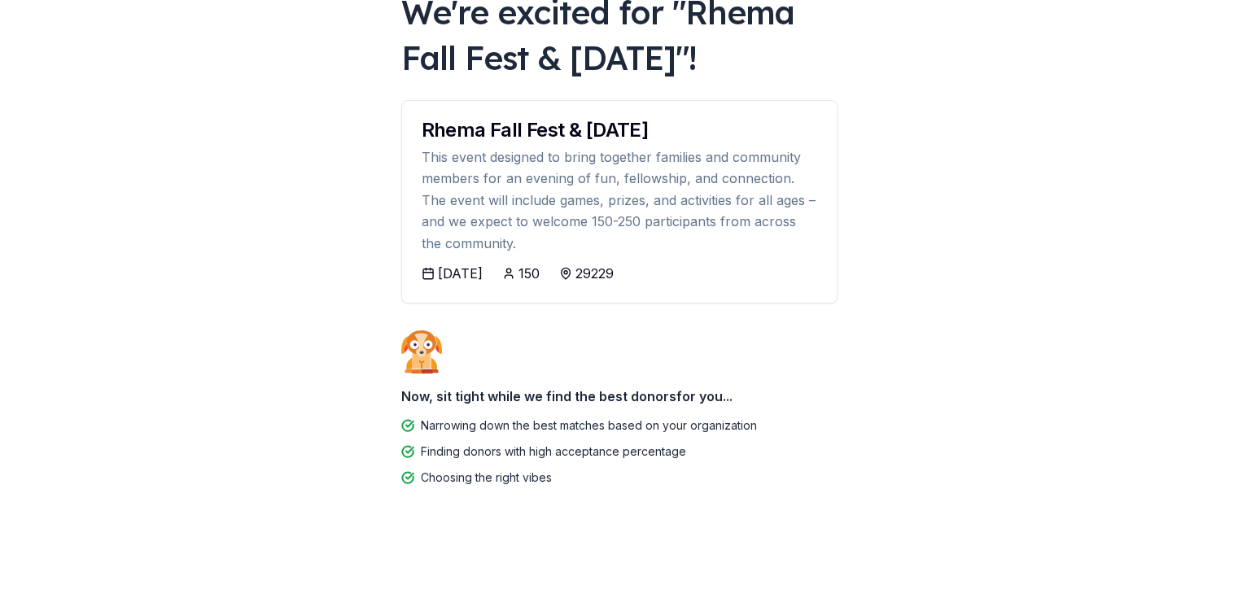
scroll to position [115, 0]
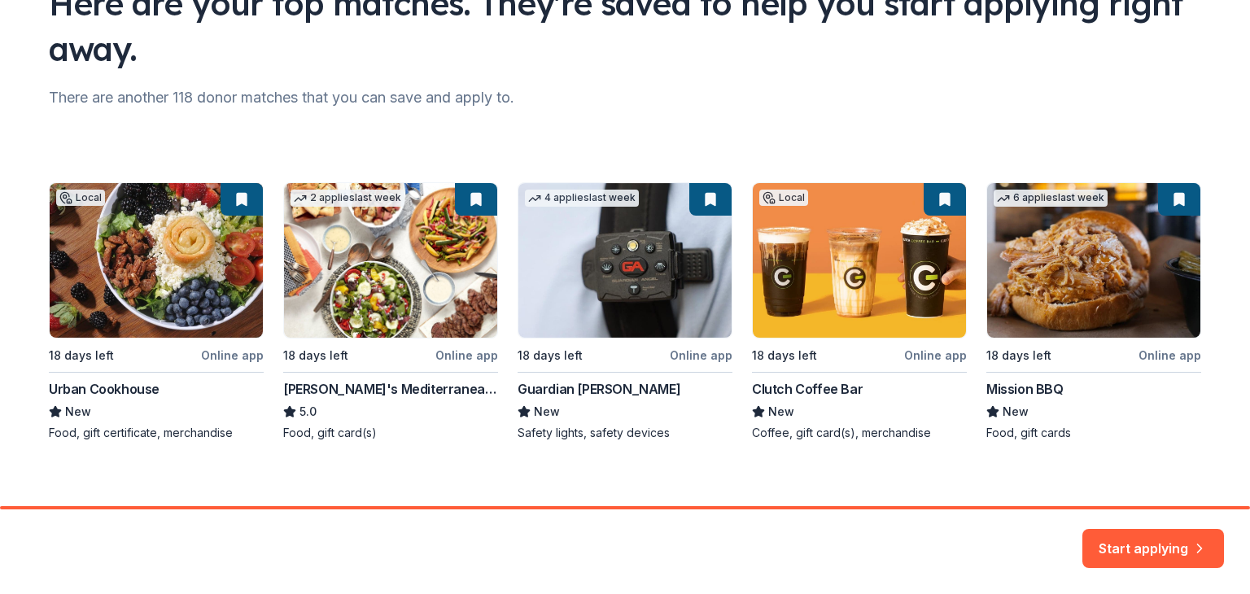
scroll to position [162, 0]
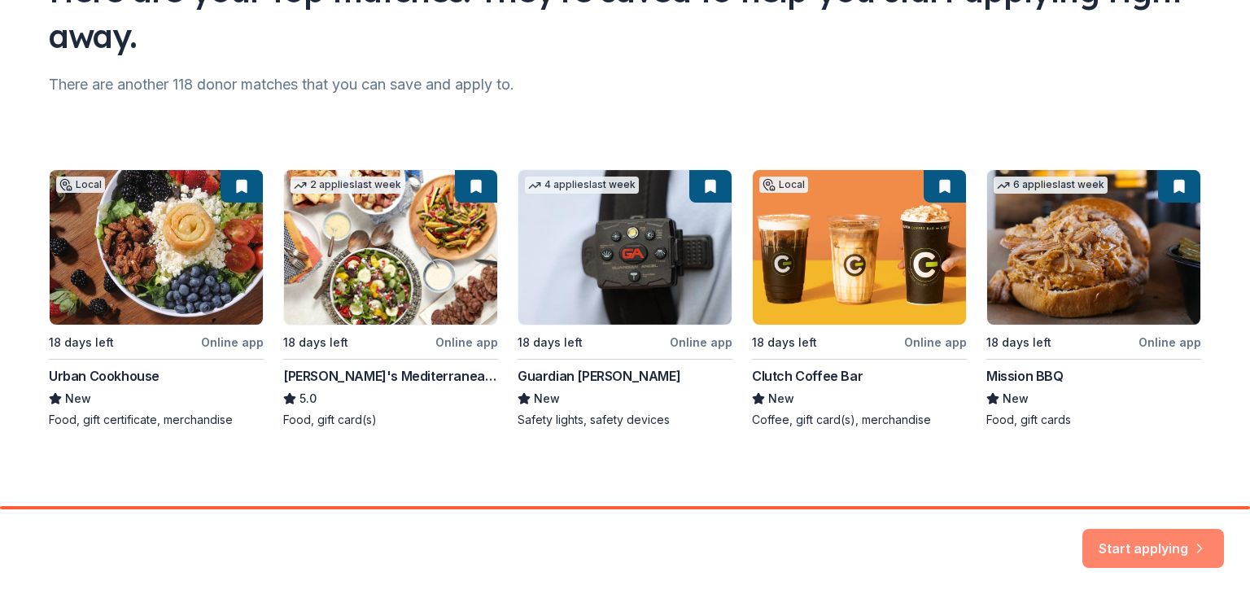
click at [1153, 540] on button "Start applying" at bounding box center [1154, 538] width 142 height 39
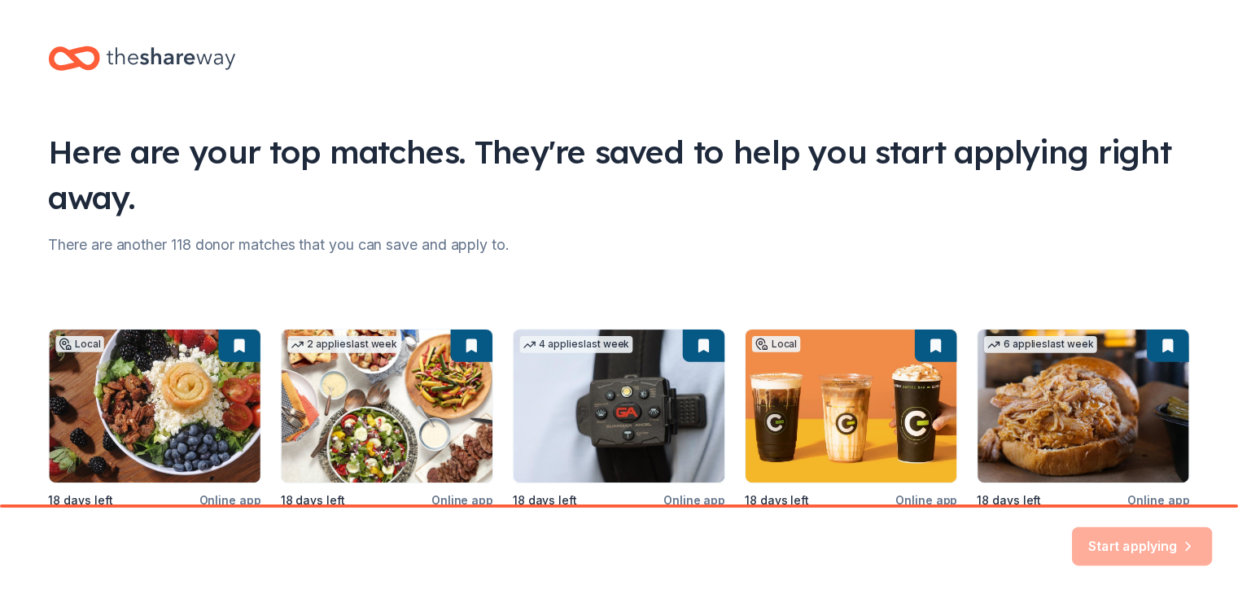
scroll to position [0, 0]
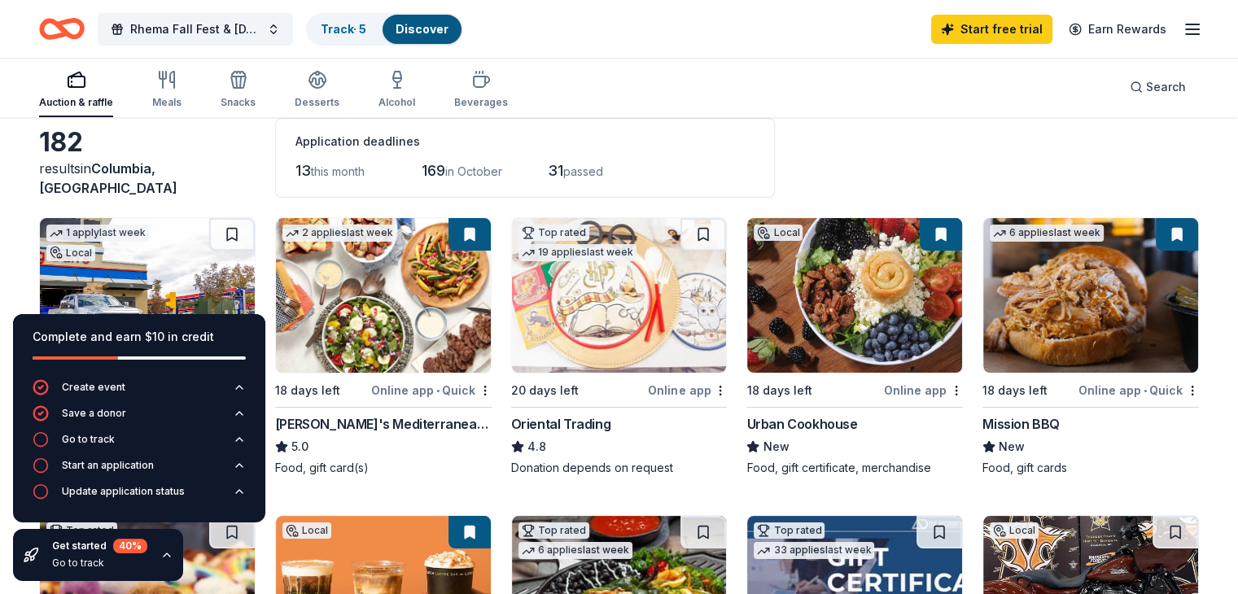
scroll to position [81, 0]
click at [658, 382] on div "Online app" at bounding box center [687, 391] width 79 height 20
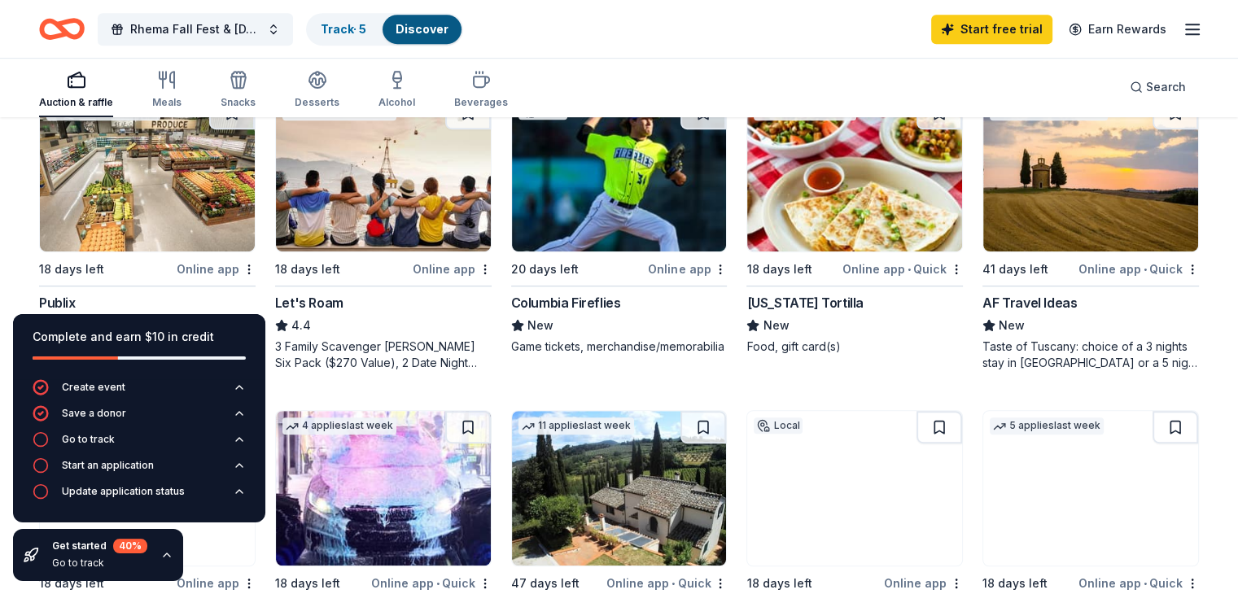
scroll to position [814, 0]
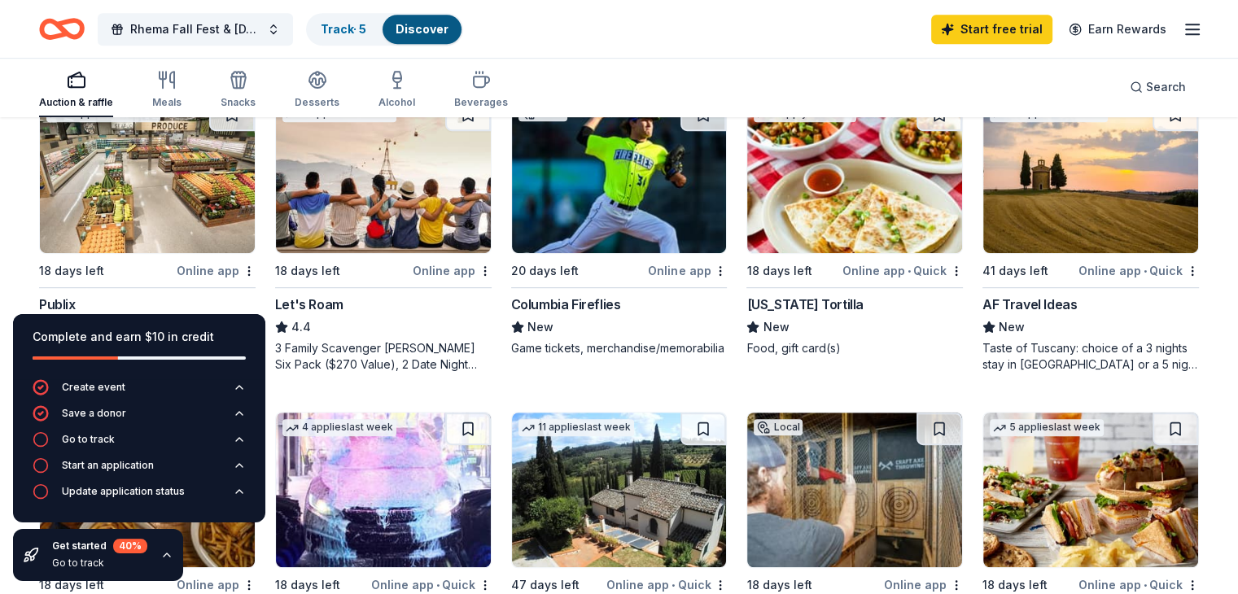
click at [194, 233] on img at bounding box center [147, 176] width 215 height 155
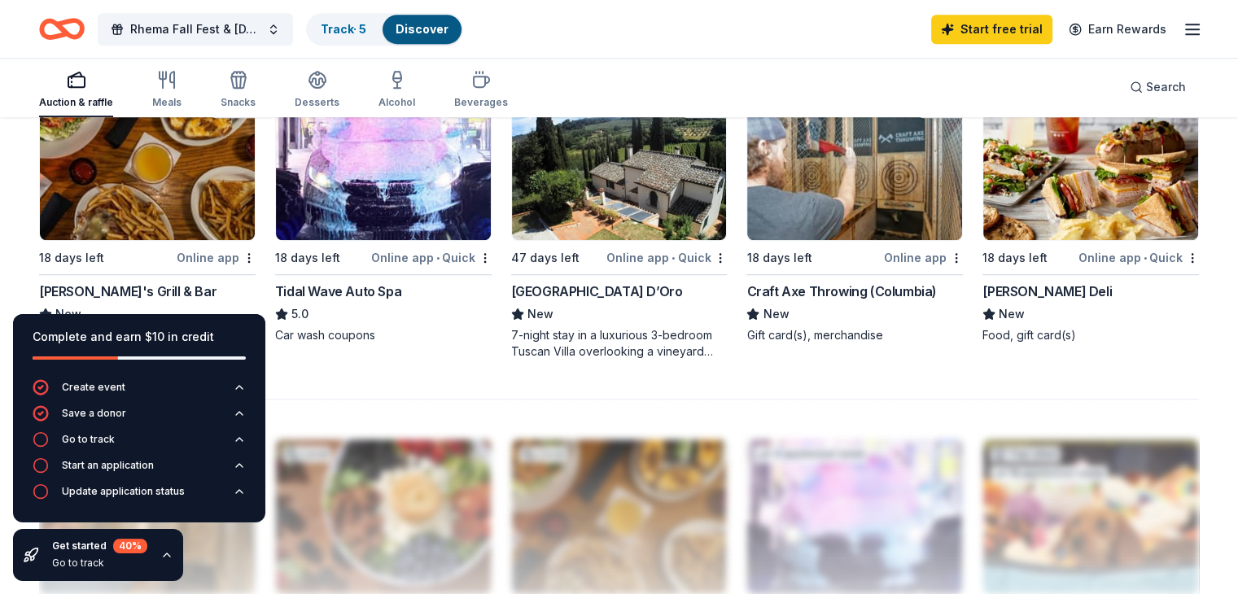
scroll to position [1140, 0]
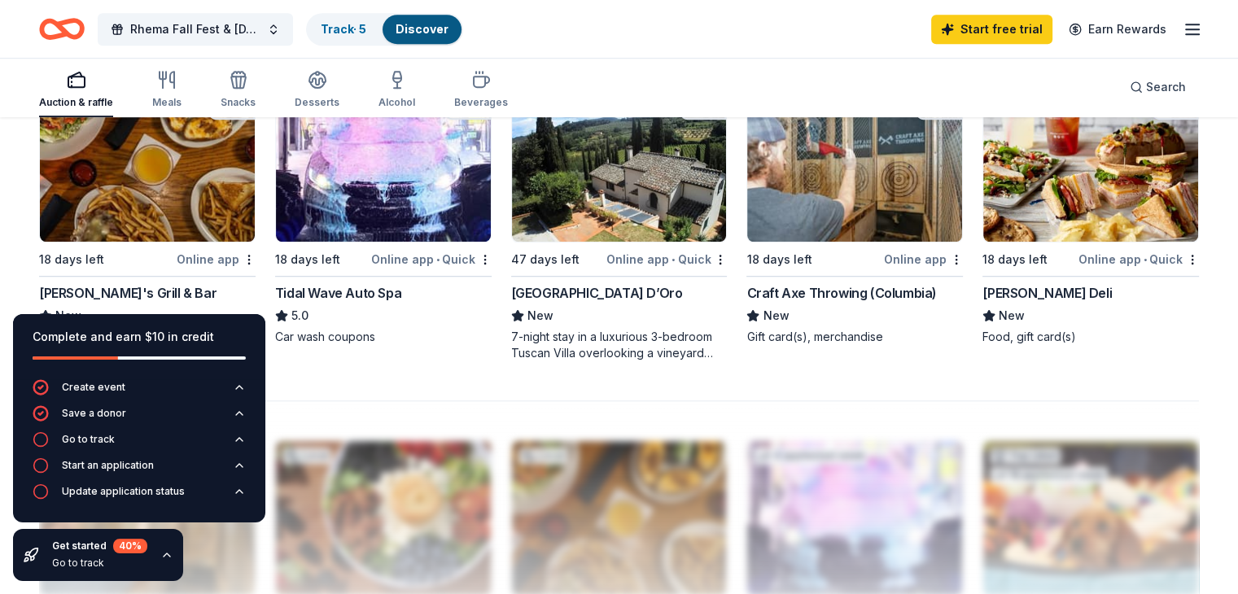
click at [185, 203] on img at bounding box center [147, 164] width 215 height 155
click at [1109, 221] on img at bounding box center [1090, 164] width 215 height 155
click at [825, 206] on img at bounding box center [854, 164] width 215 height 155
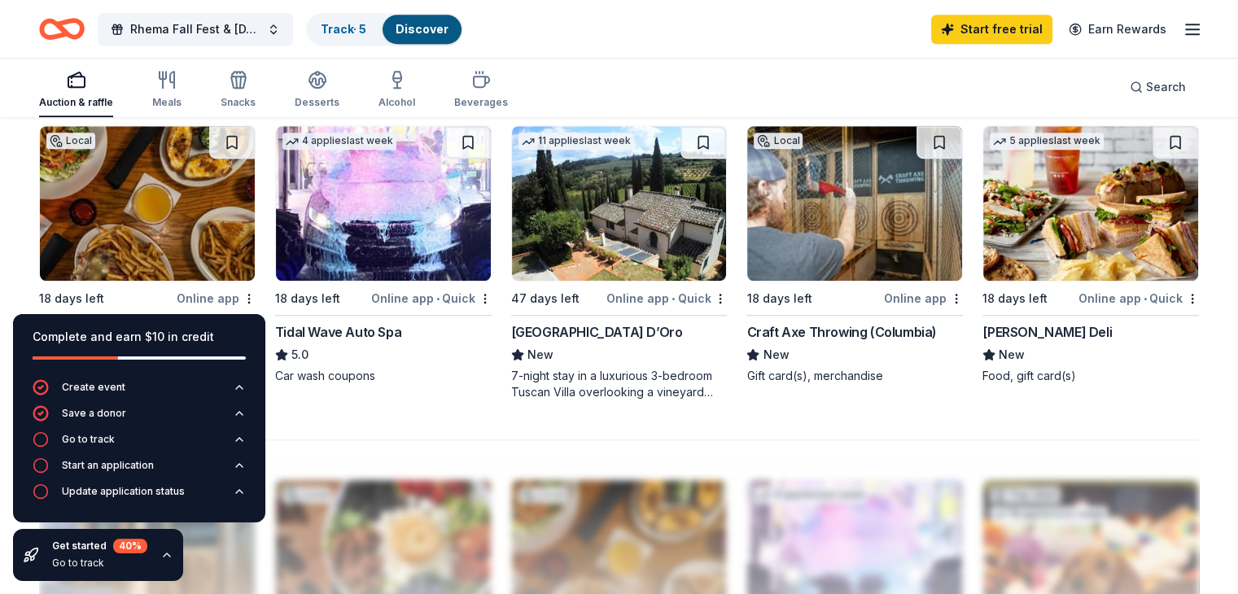
scroll to position [1109, 0]
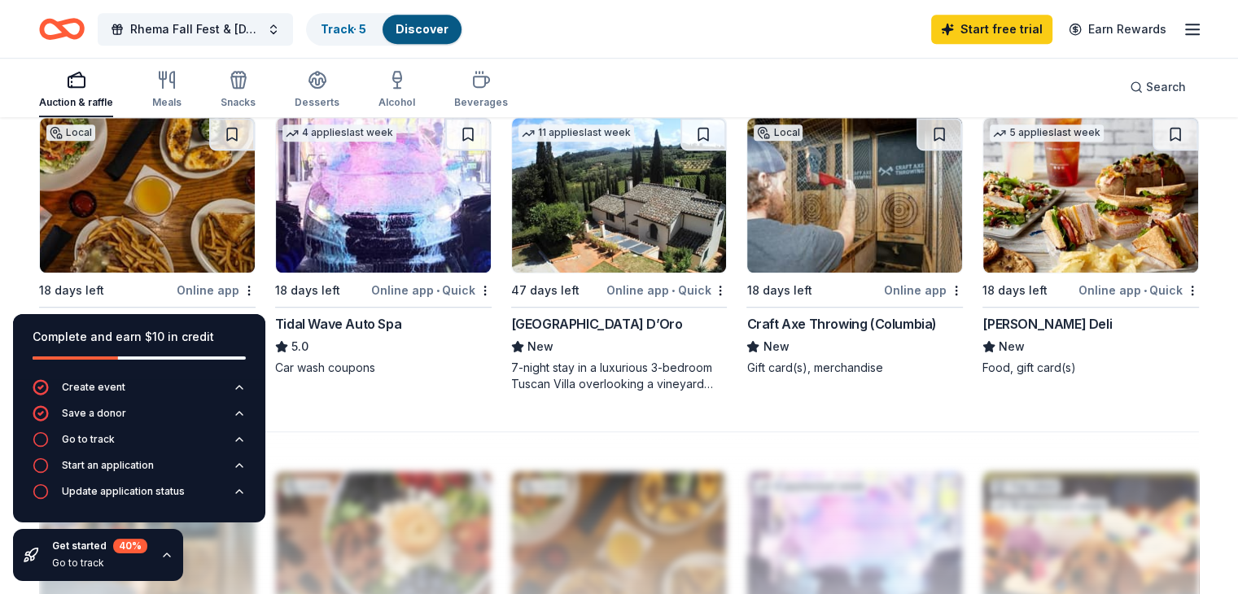
click at [387, 236] on img at bounding box center [383, 195] width 215 height 155
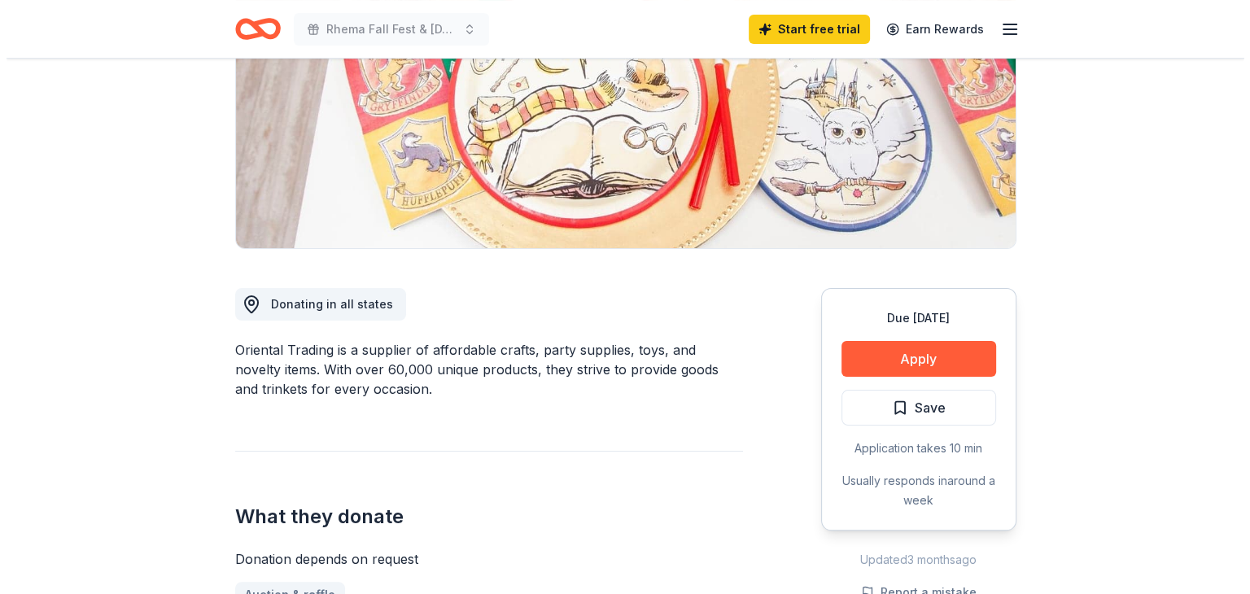
scroll to position [244, 0]
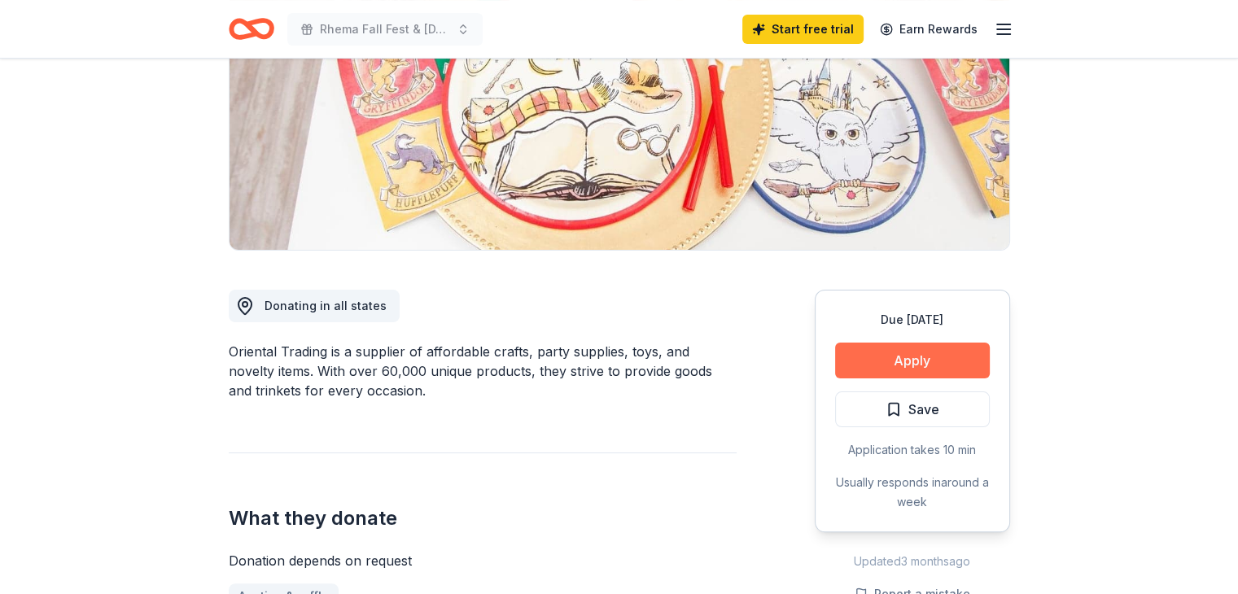
click at [907, 370] on button "Apply" at bounding box center [912, 361] width 155 height 36
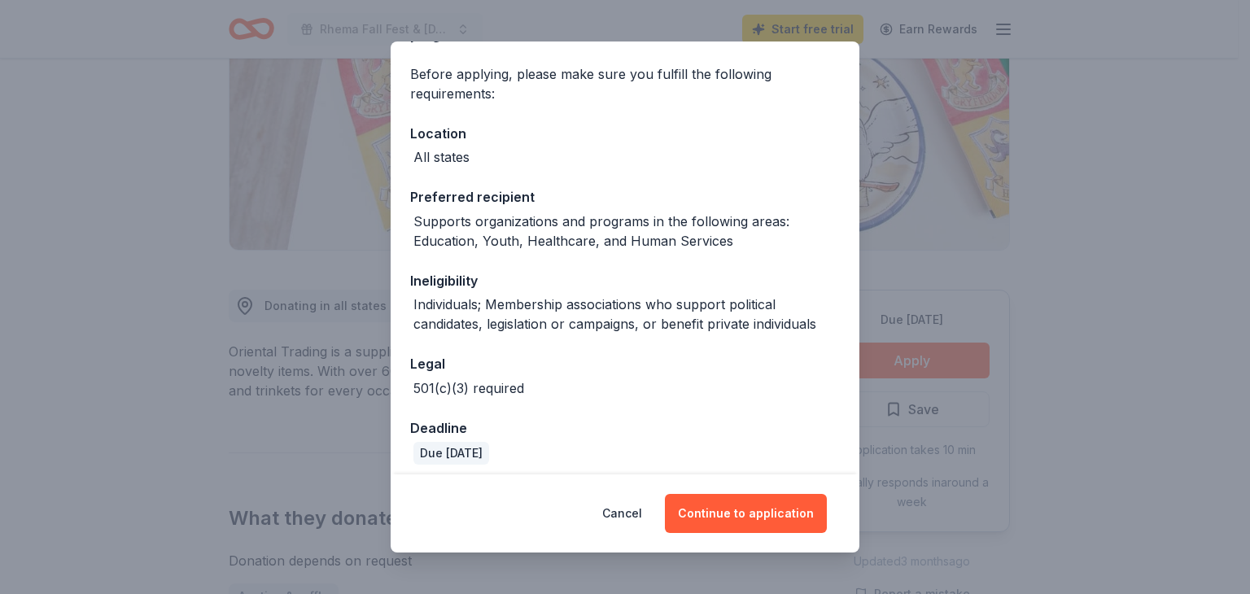
scroll to position [124, 0]
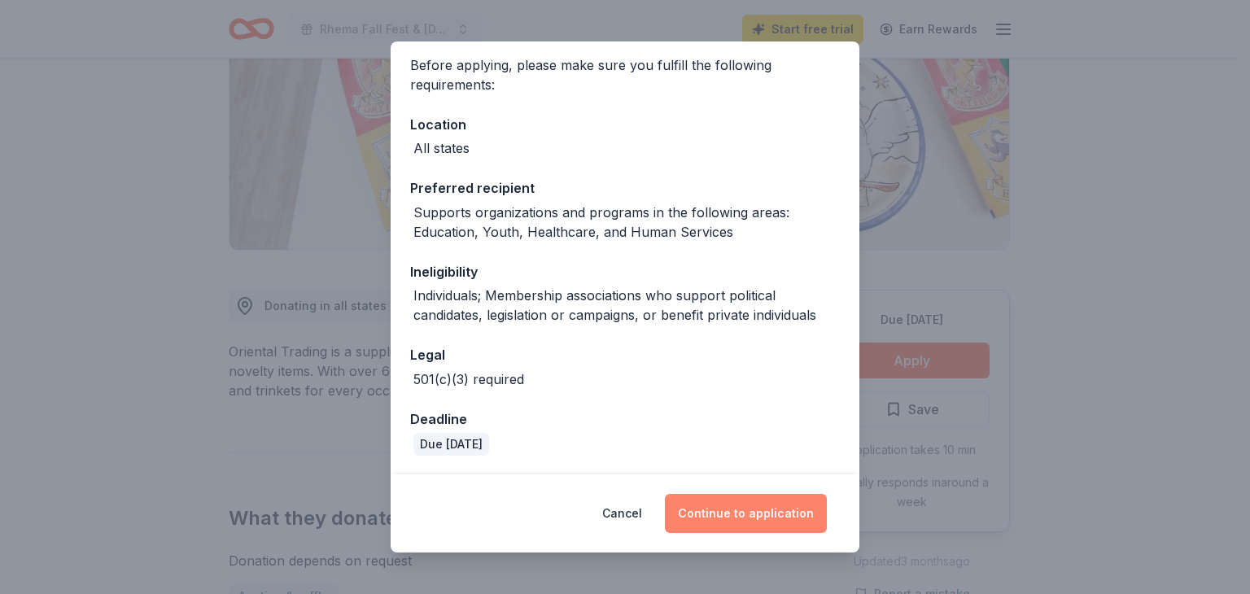
click at [738, 509] on button "Continue to application" at bounding box center [746, 513] width 162 height 39
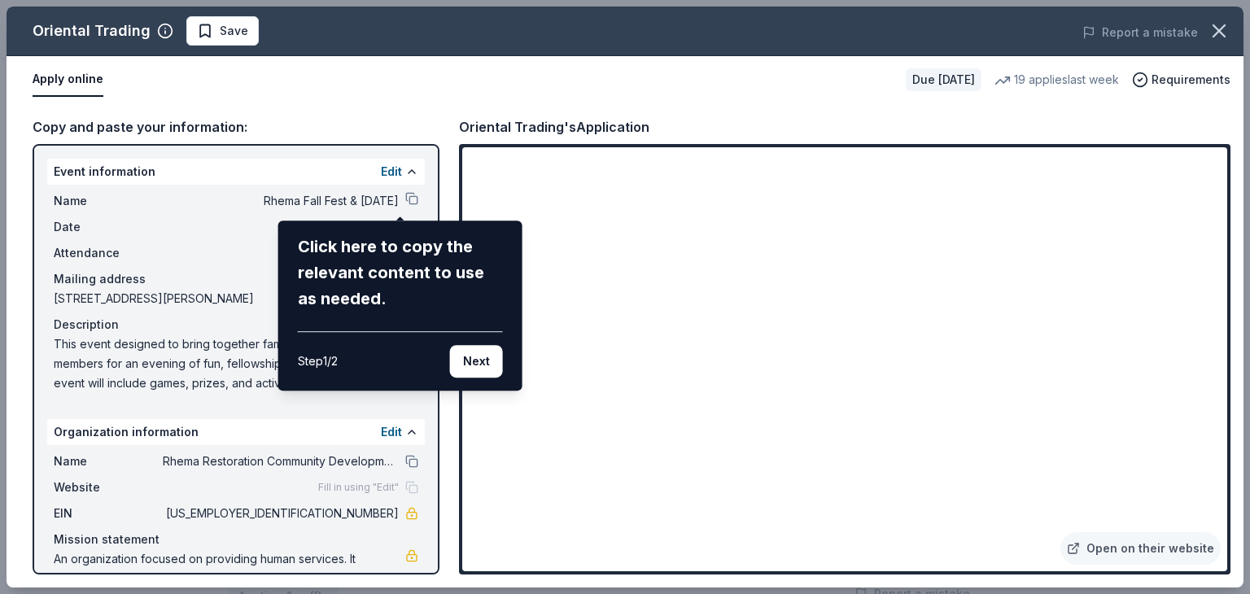
click at [466, 374] on button "Next" at bounding box center [476, 361] width 53 height 33
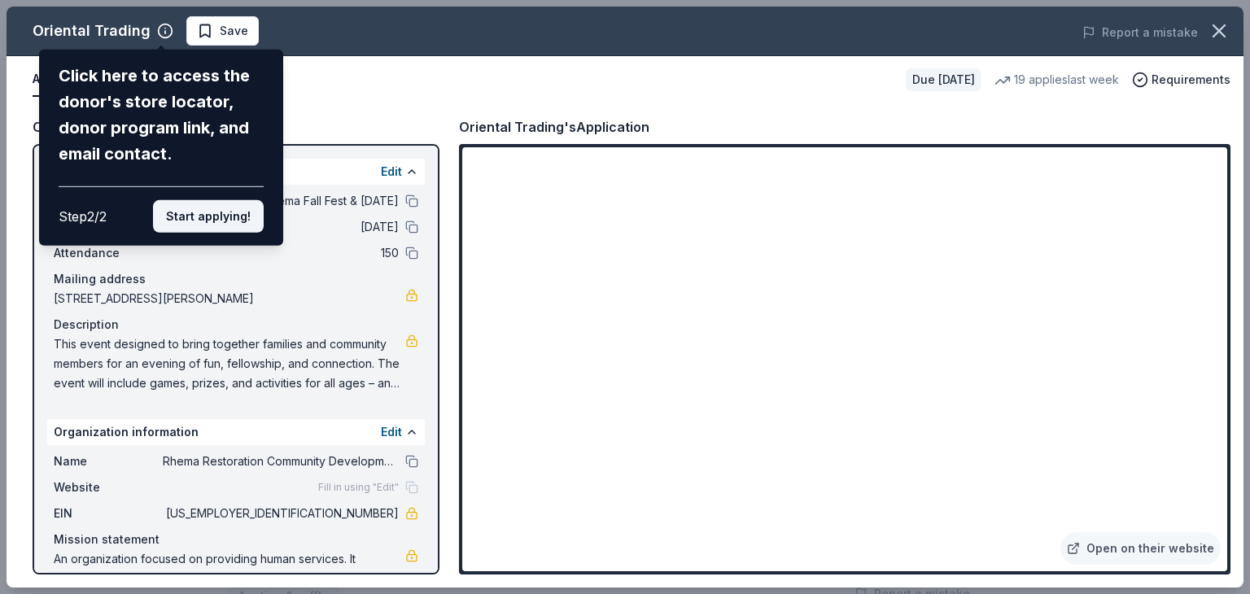
click at [224, 216] on button "Start applying!" at bounding box center [208, 216] width 111 height 33
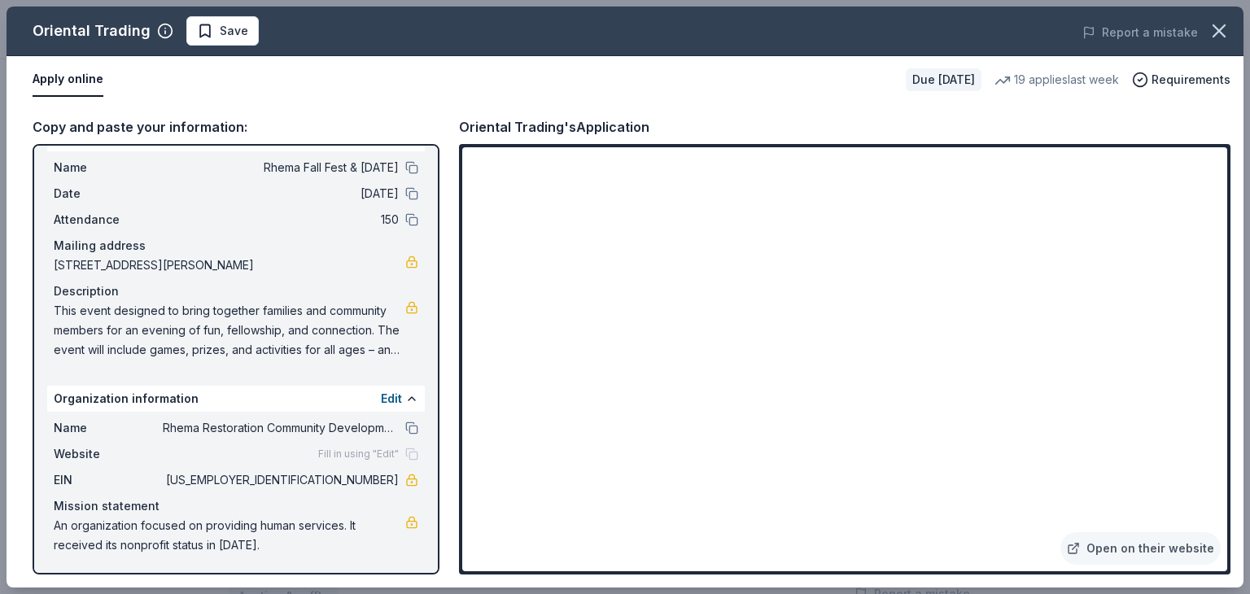
scroll to position [34, 0]
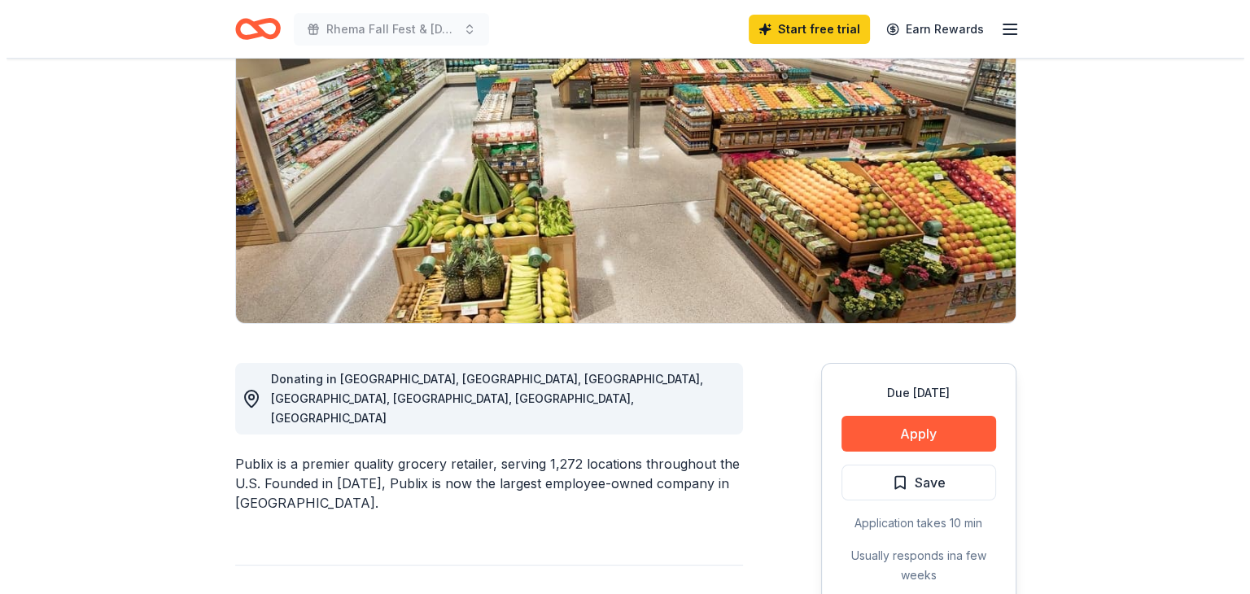
scroll to position [163, 0]
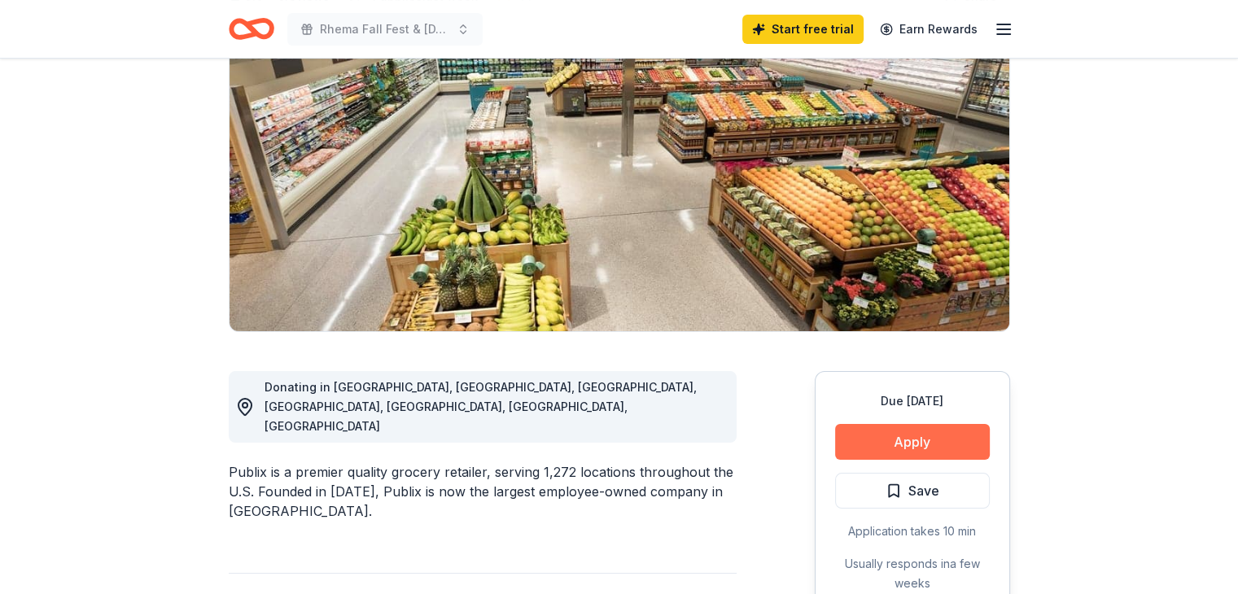
click at [929, 440] on button "Apply" at bounding box center [912, 442] width 155 height 36
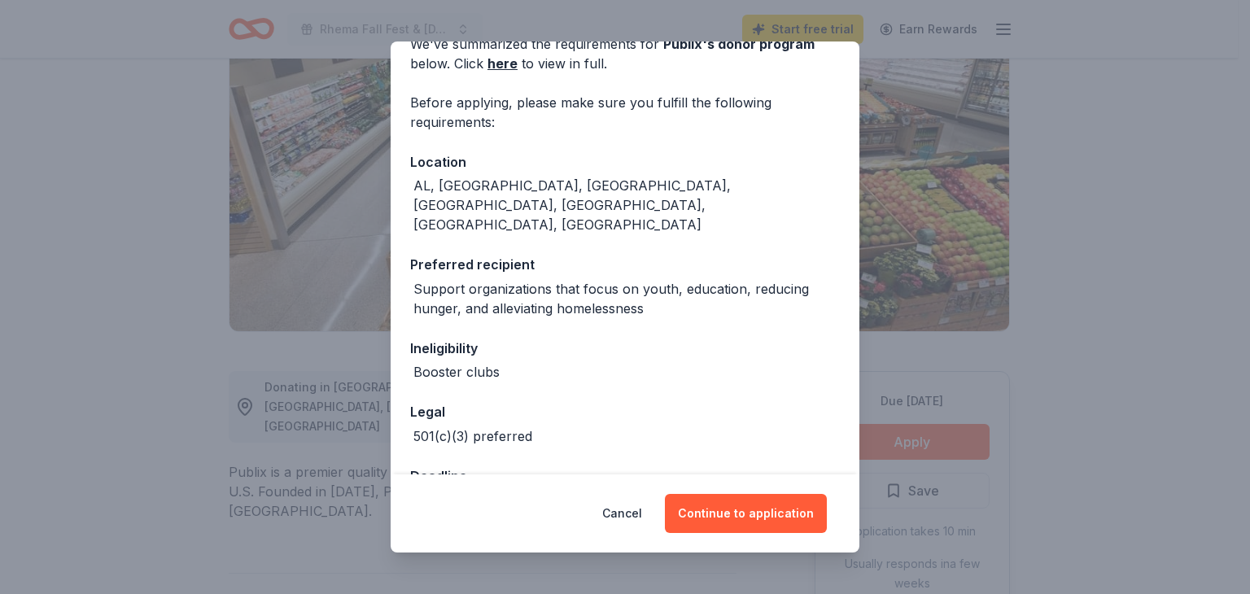
scroll to position [104, 0]
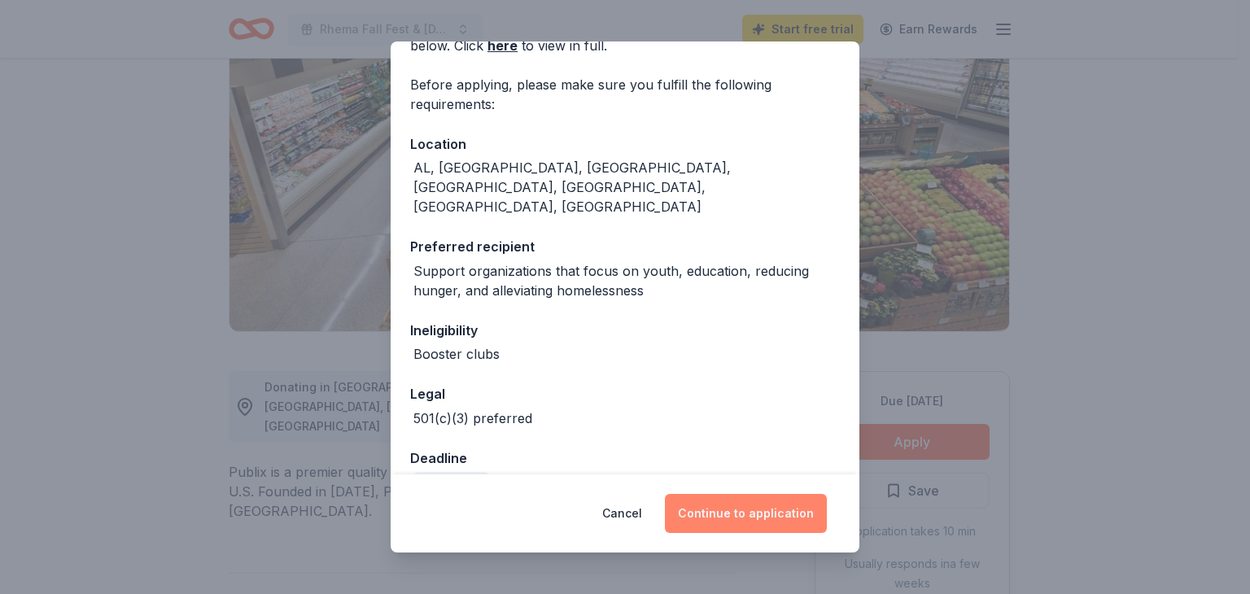
click at [756, 506] on button "Continue to application" at bounding box center [746, 513] width 162 height 39
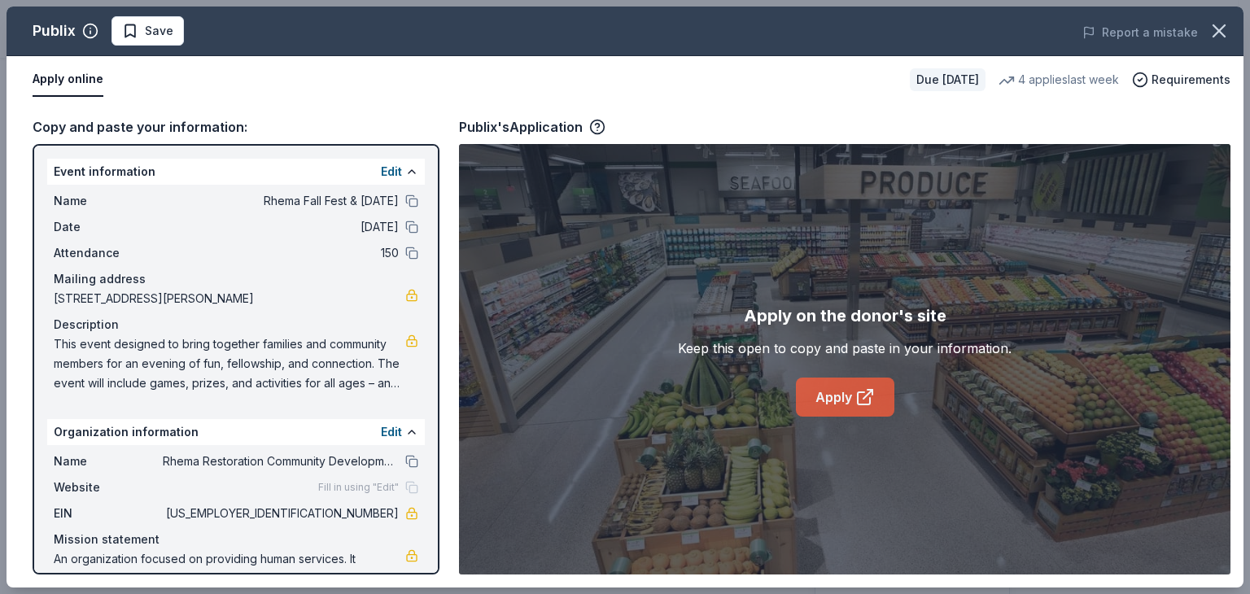
click at [861, 409] on link "Apply" at bounding box center [845, 397] width 99 height 39
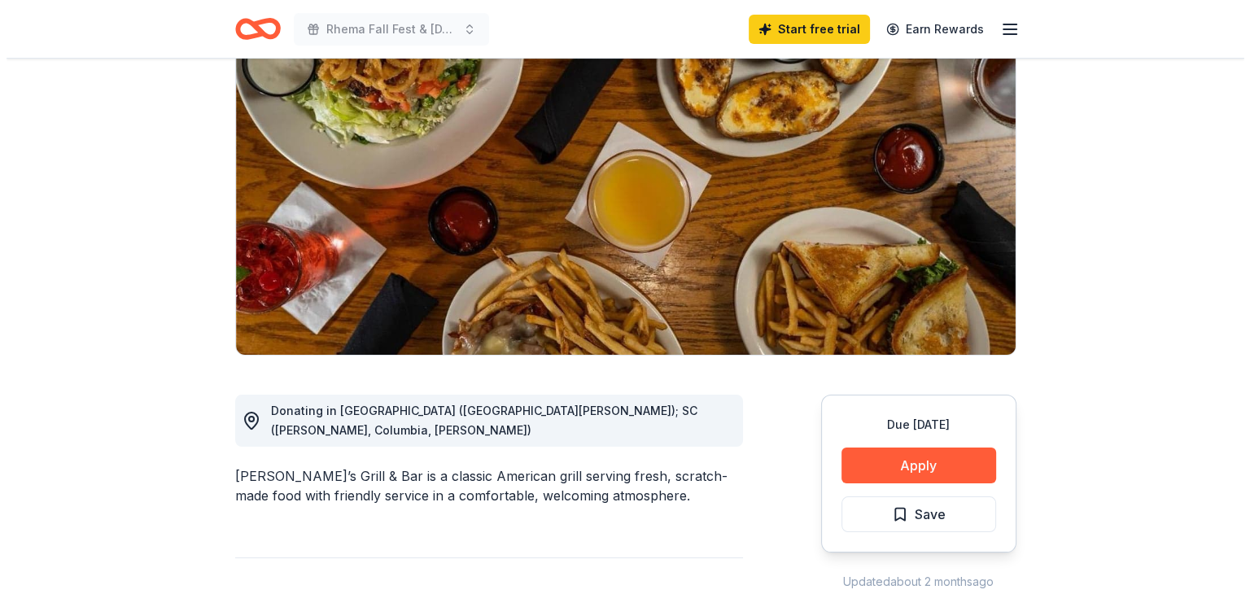
scroll to position [244, 0]
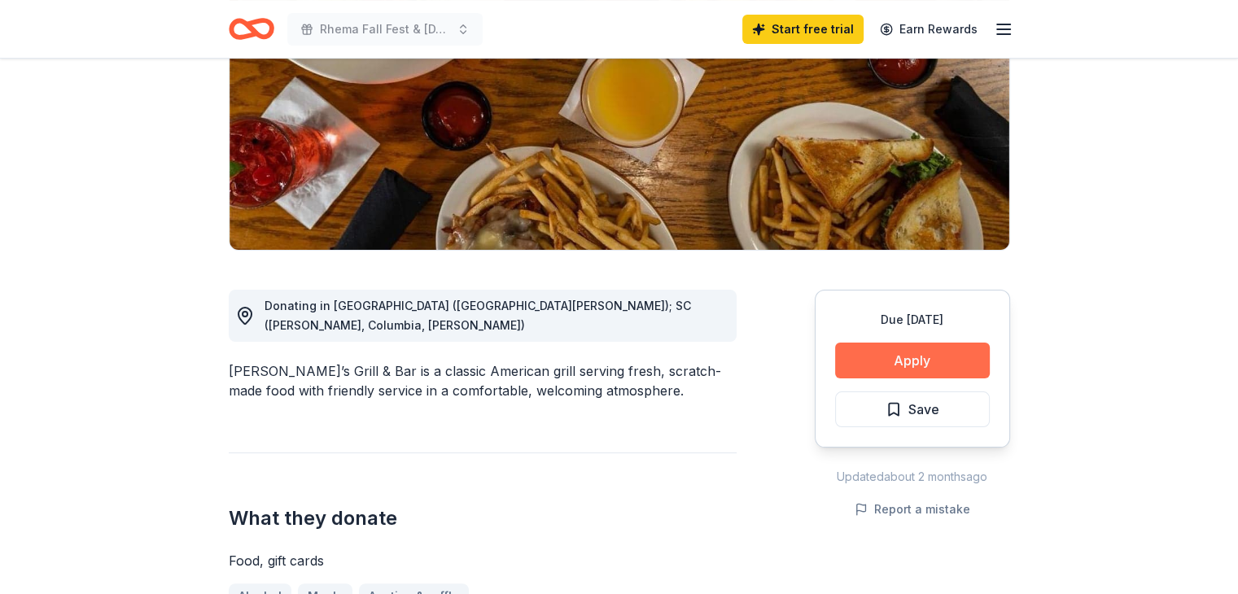
click at [900, 357] on button "Apply" at bounding box center [912, 361] width 155 height 36
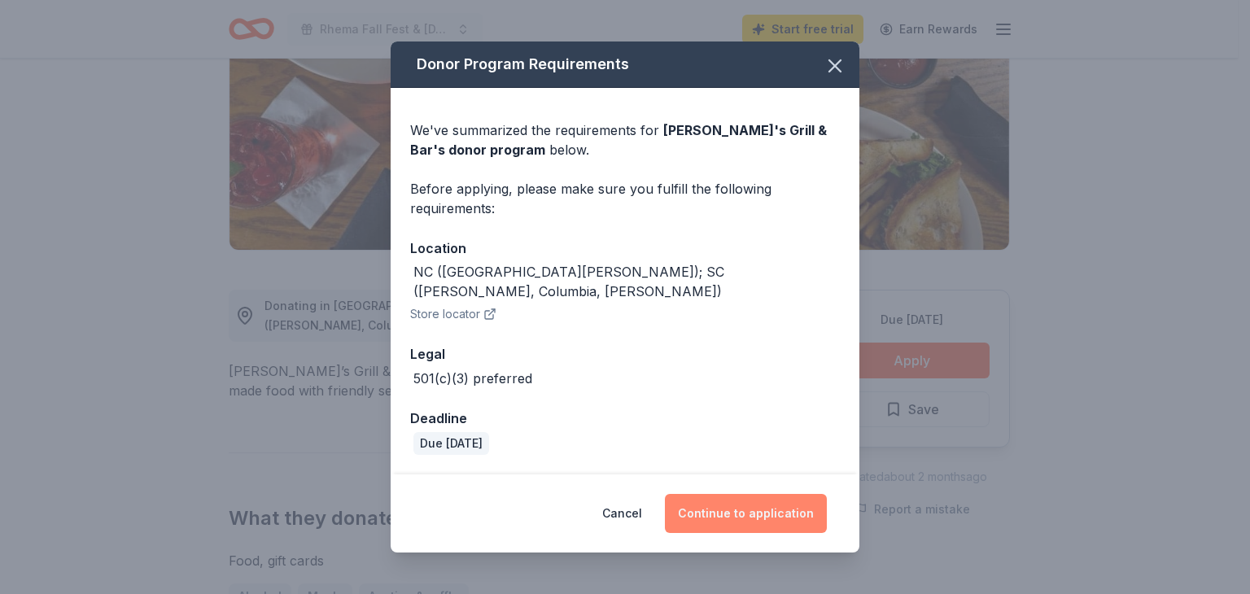
click at [755, 505] on button "Continue to application" at bounding box center [746, 513] width 162 height 39
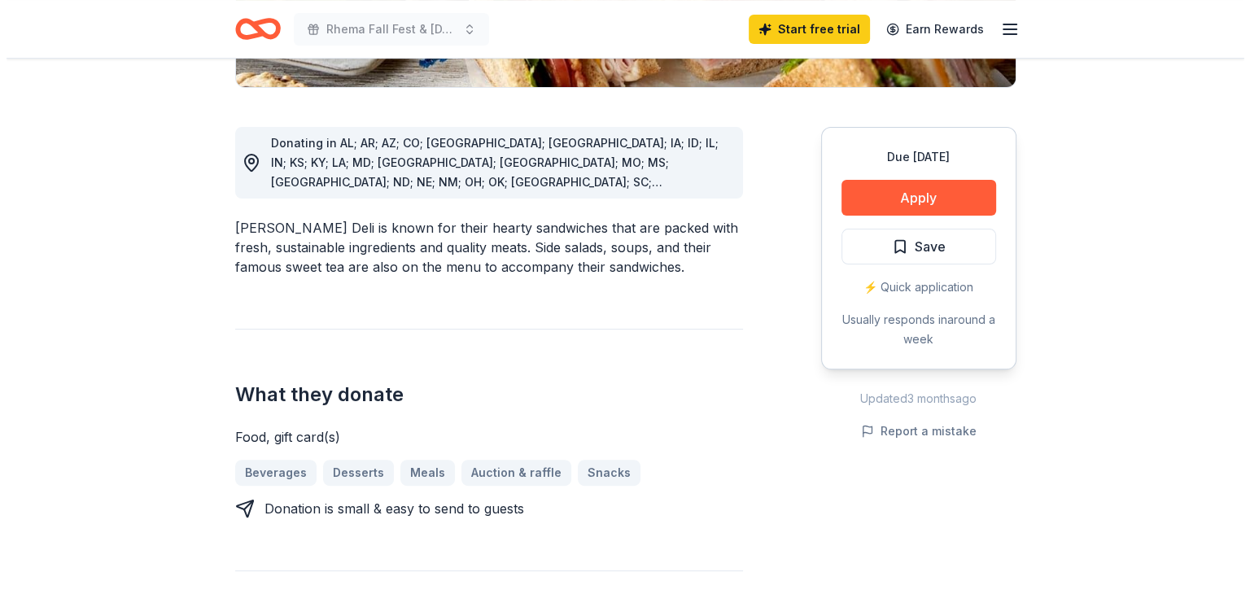
scroll to position [407, 0]
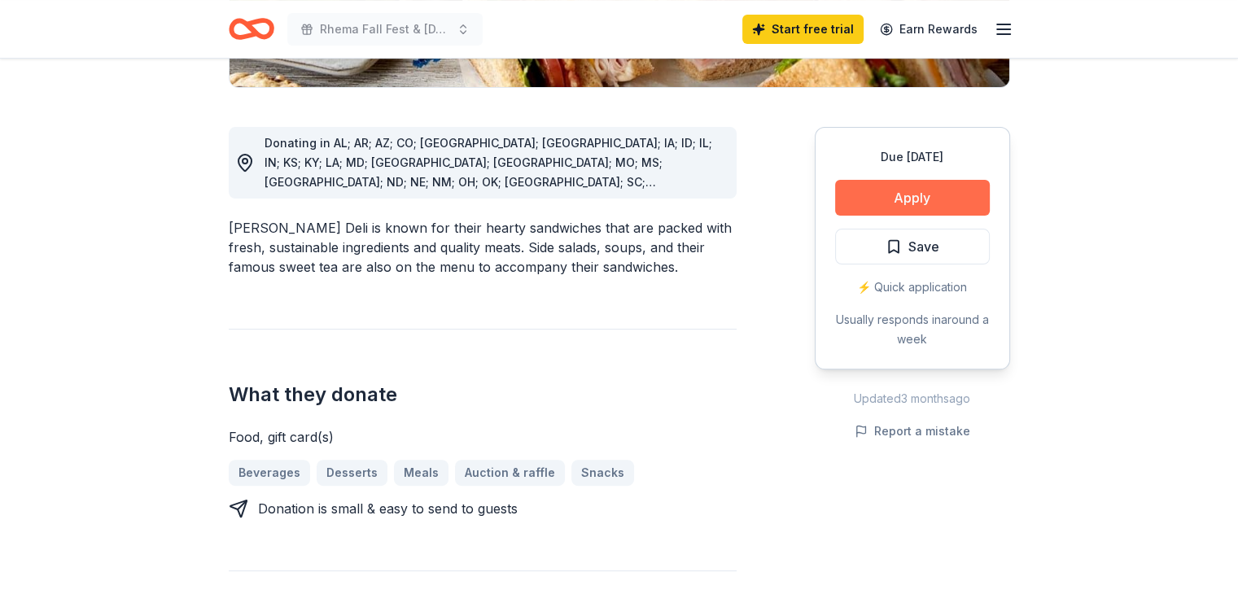
click at [930, 199] on button "Apply" at bounding box center [912, 198] width 155 height 36
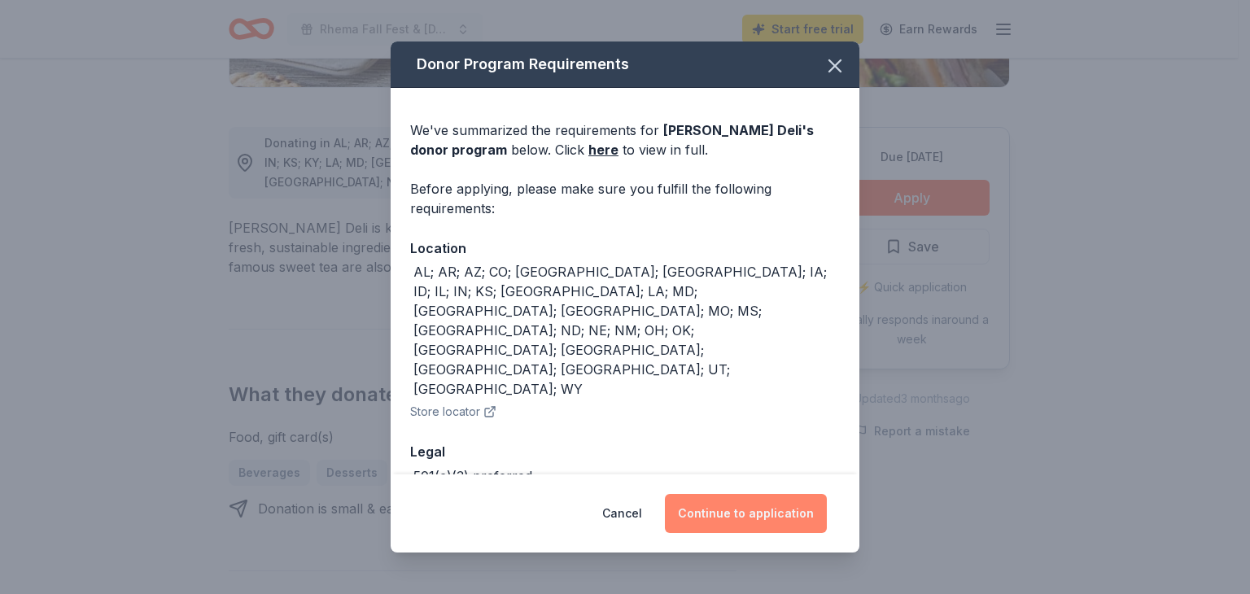
click at [751, 506] on button "Continue to application" at bounding box center [746, 513] width 162 height 39
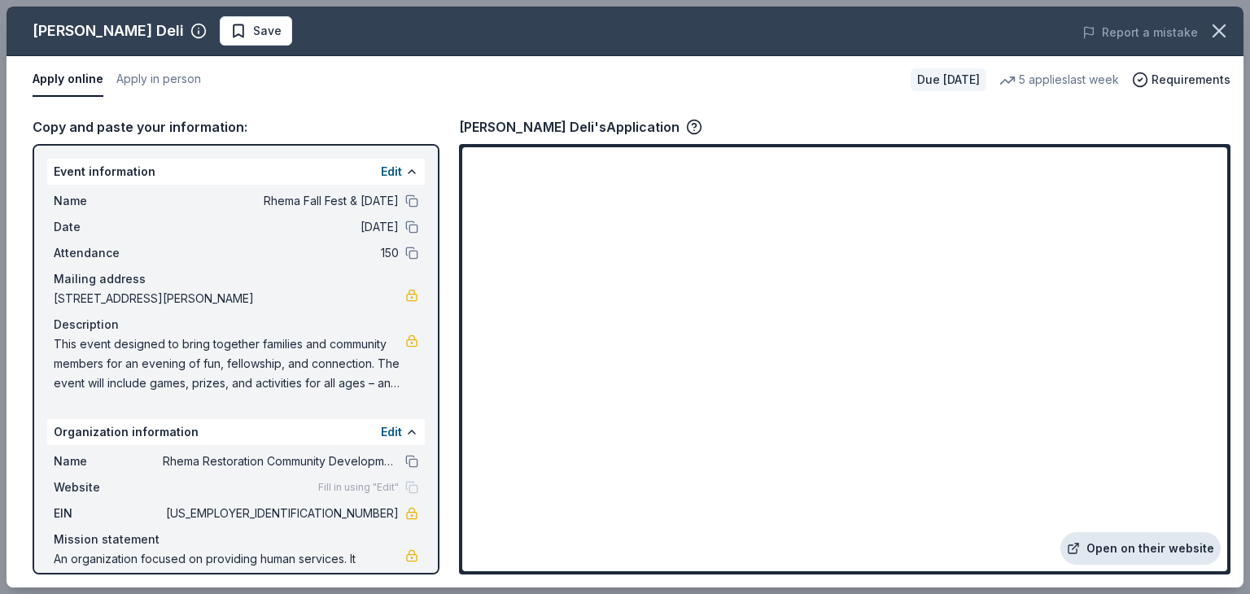
click at [1109, 548] on link "Open on their website" at bounding box center [1141, 548] width 160 height 33
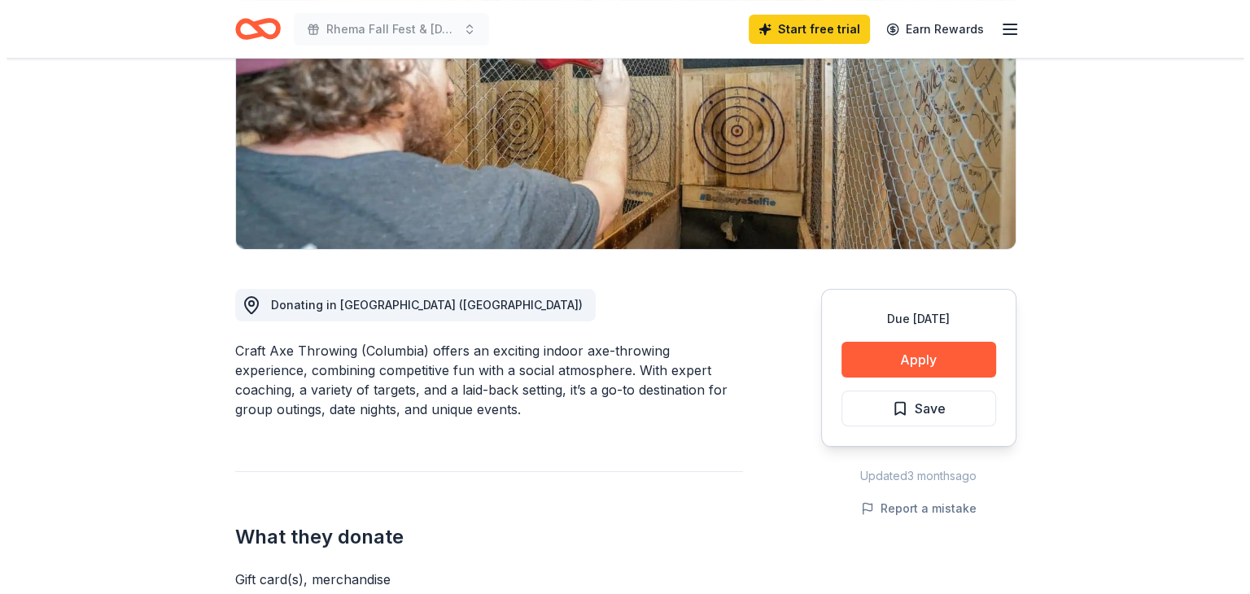
scroll to position [244, 0]
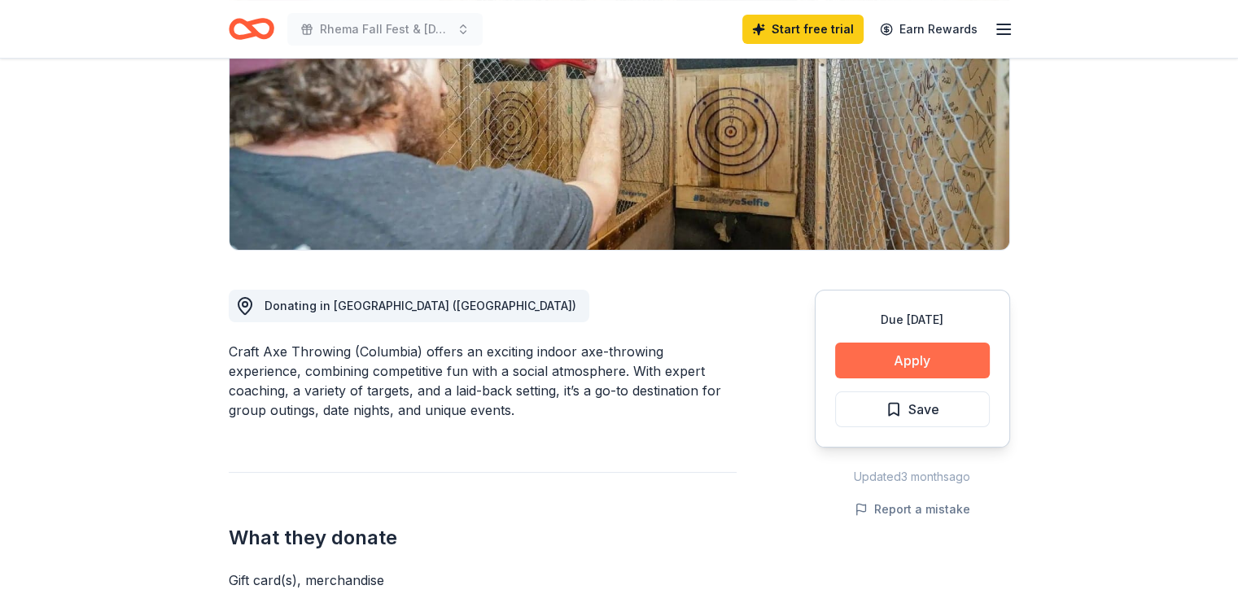
click at [883, 356] on button "Apply" at bounding box center [912, 361] width 155 height 36
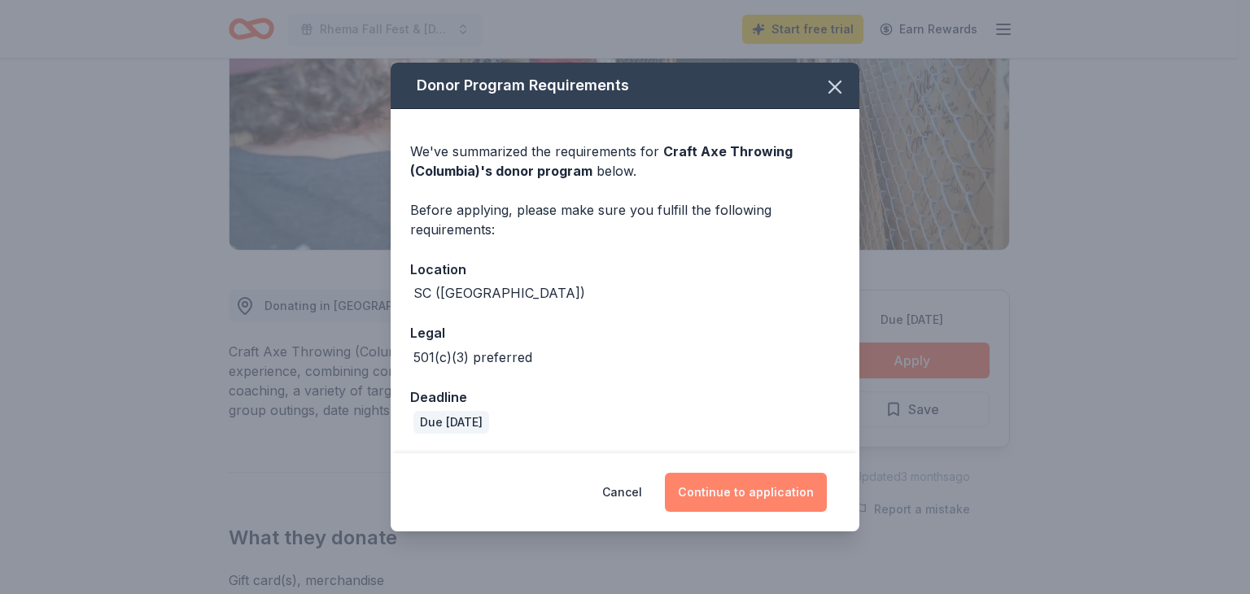
click at [738, 499] on button "Continue to application" at bounding box center [746, 492] width 162 height 39
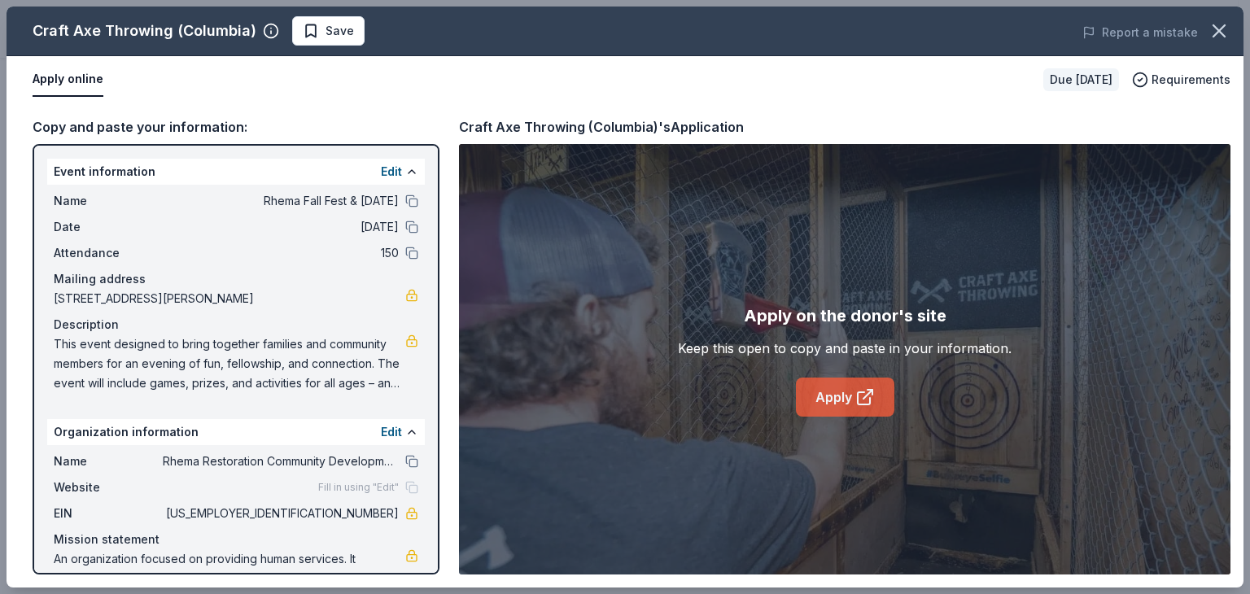
click at [834, 395] on link "Apply" at bounding box center [845, 397] width 99 height 39
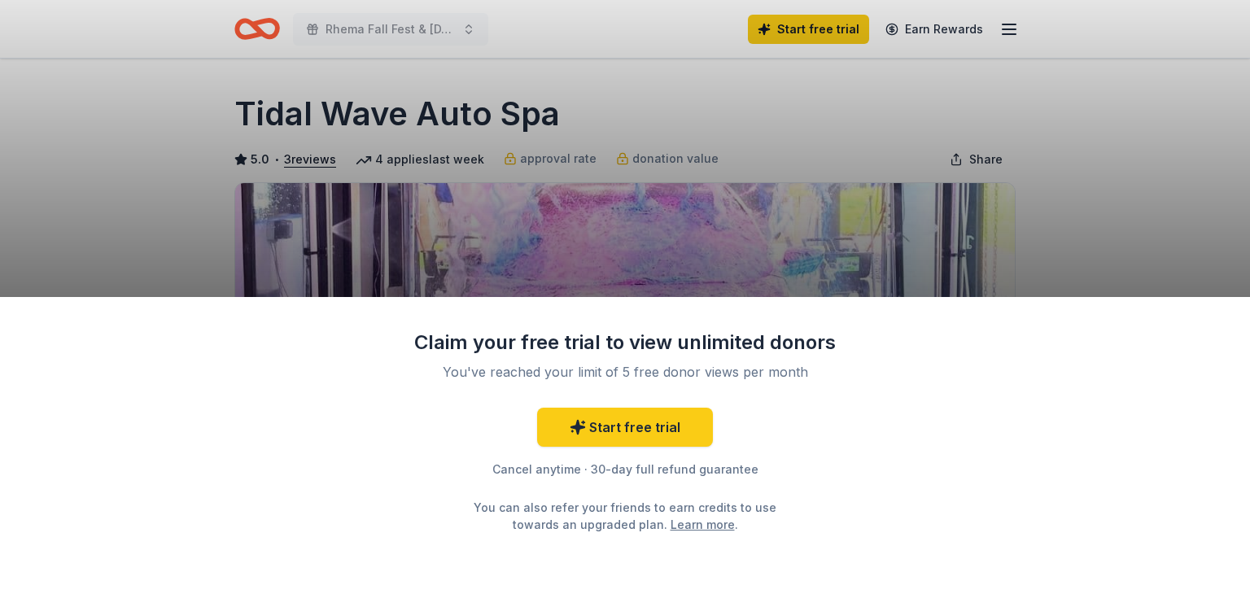
click at [609, 261] on div "Claim your free trial to view unlimited donors You've reached your limit of 5 f…" at bounding box center [625, 297] width 1250 height 594
